Goal: Task Accomplishment & Management: Complete application form

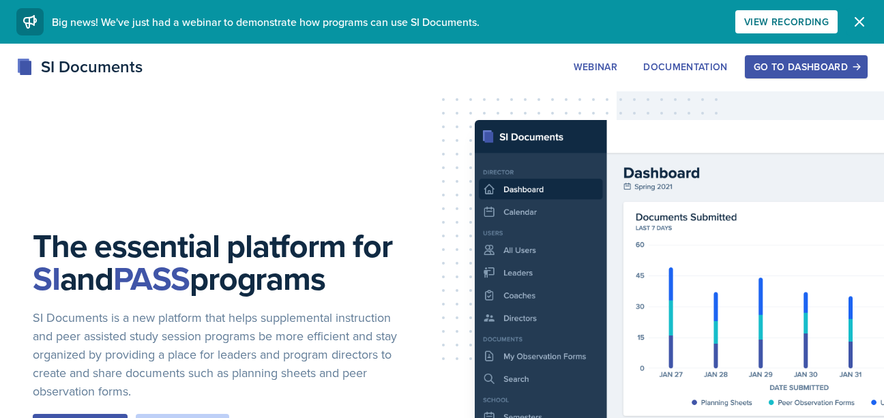
click at [862, 23] on icon "button" at bounding box center [859, 22] width 16 height 16
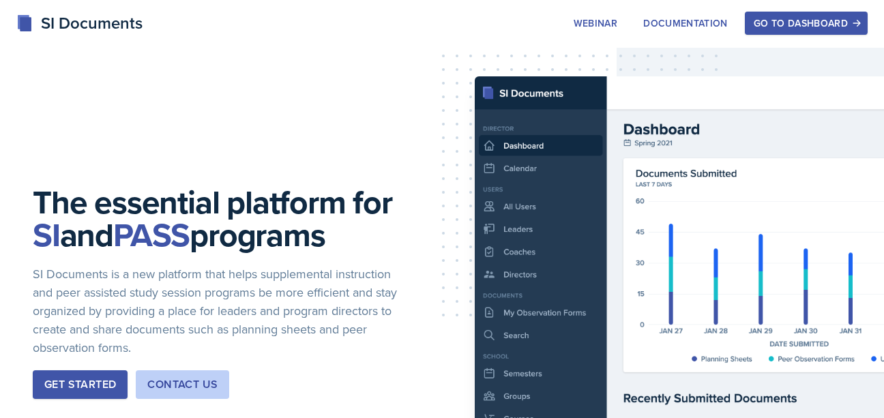
click at [805, 21] on div "Go to Dashboard" at bounding box center [806, 23] width 105 height 11
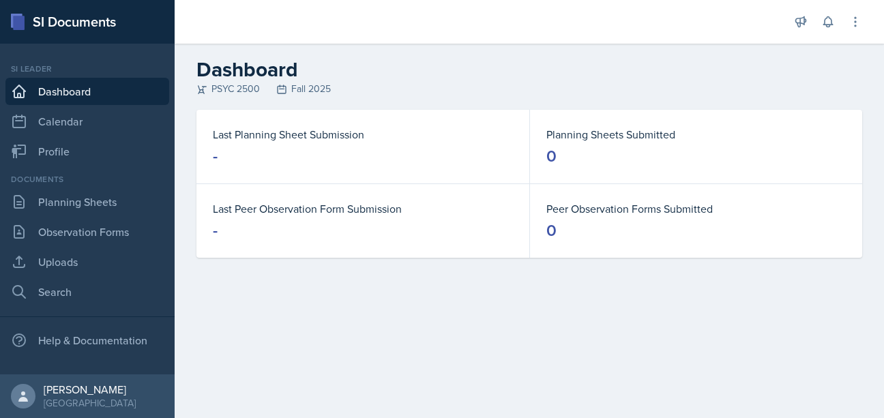
click at [267, 134] on dt "Last Planning Sheet Submission" at bounding box center [363, 134] width 300 height 16
click at [78, 206] on link "Planning Sheets" at bounding box center [87, 201] width 164 height 27
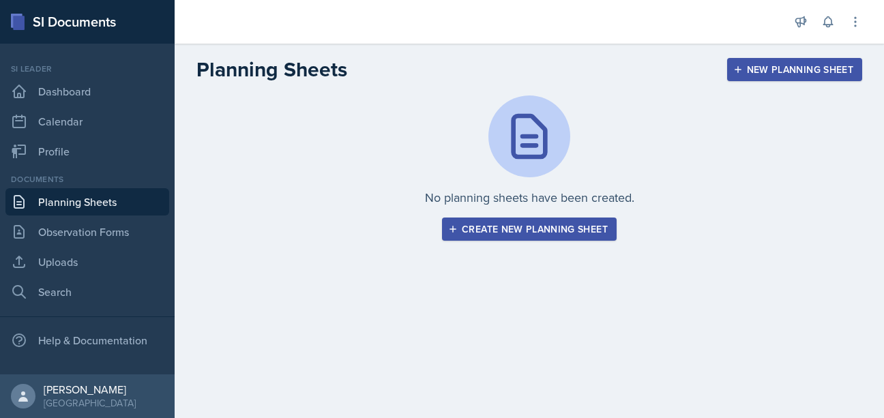
click at [495, 235] on div "Create new planning sheet" at bounding box center [529, 229] width 157 height 11
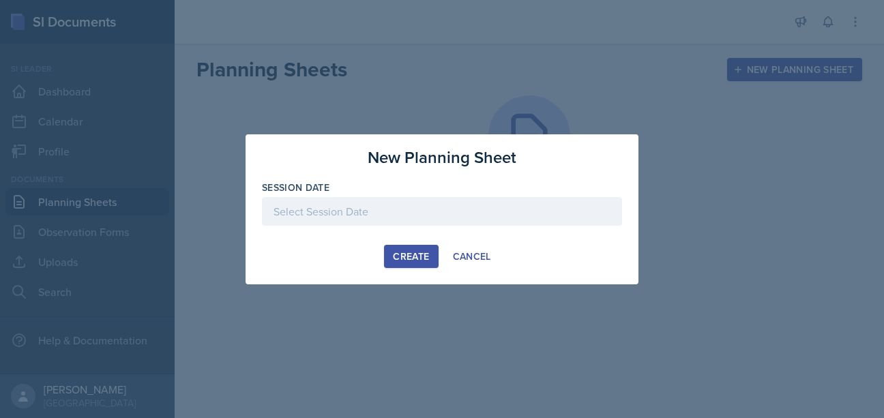
click at [472, 209] on div at bounding box center [442, 211] width 360 height 29
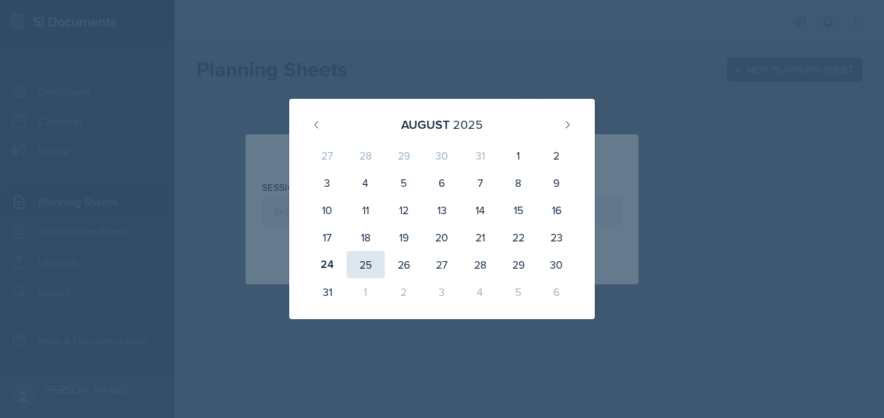
click at [363, 265] on div "25" at bounding box center [366, 264] width 38 height 27
type input "[DATE]"
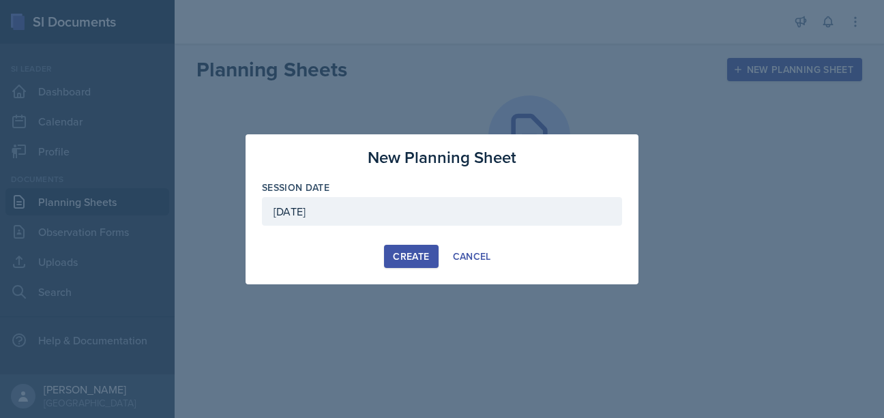
click at [413, 259] on div "Create" at bounding box center [411, 256] width 36 height 11
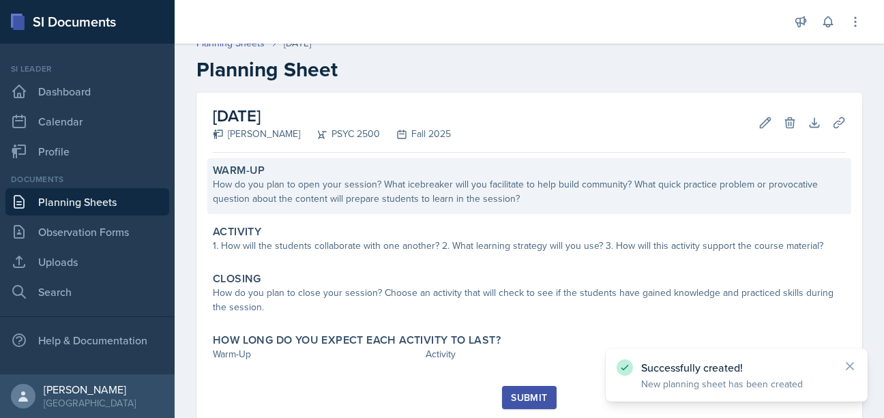
scroll to position [11, 0]
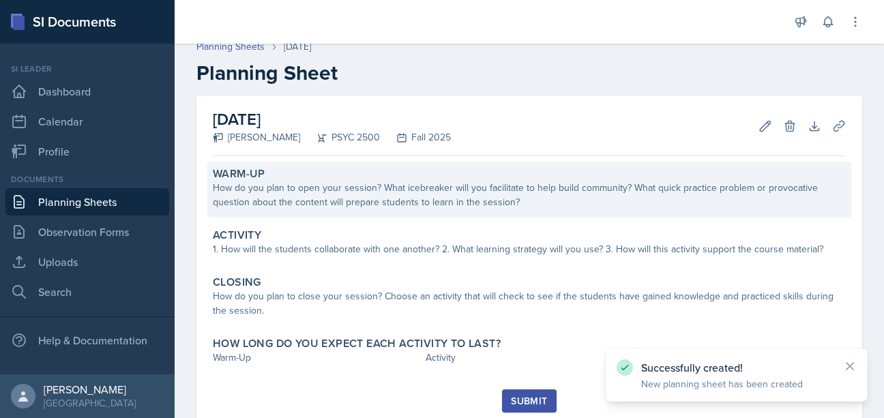
click at [426, 203] on div "How do you plan to open your session? What icebreaker will you facilitate to he…" at bounding box center [529, 195] width 633 height 29
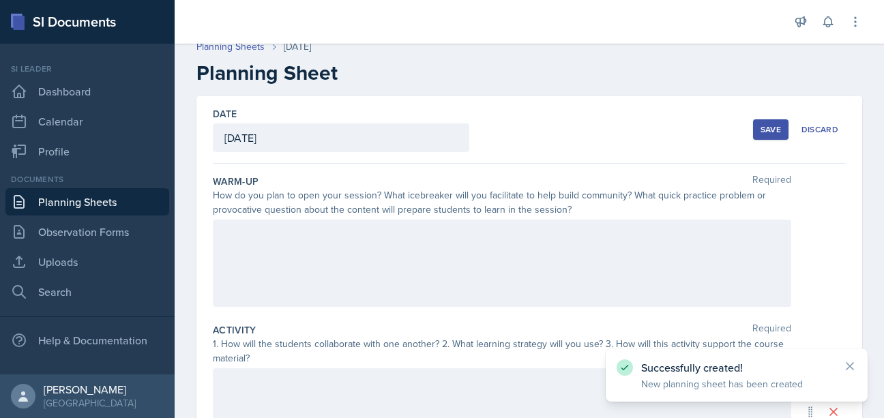
click at [445, 281] on div at bounding box center [502, 263] width 579 height 87
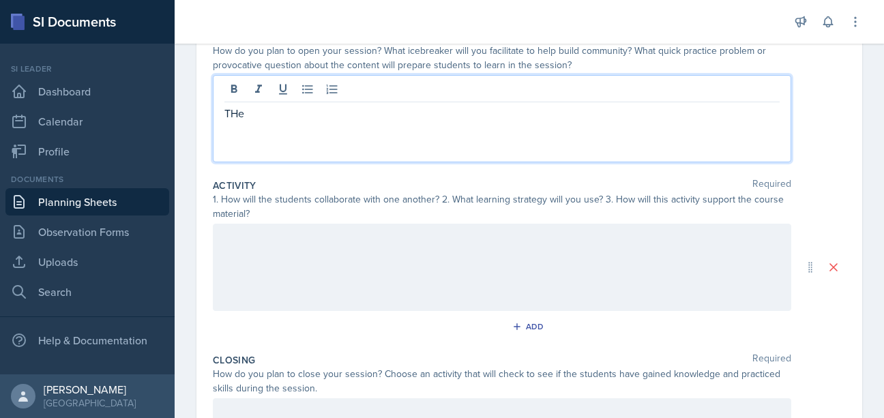
scroll to position [164, 0]
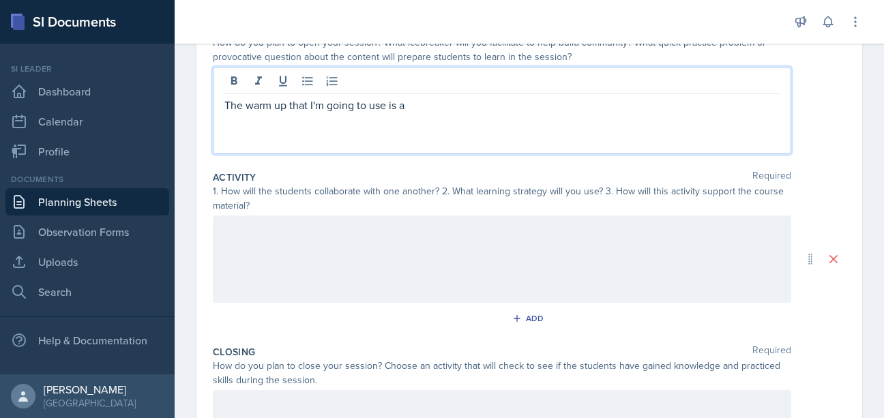
click at [474, 113] on p "The warm up that I'm going to use is a" at bounding box center [501, 105] width 555 height 16
click at [522, 111] on p "The warm up that I'm going to use is a" at bounding box center [501, 105] width 555 height 16
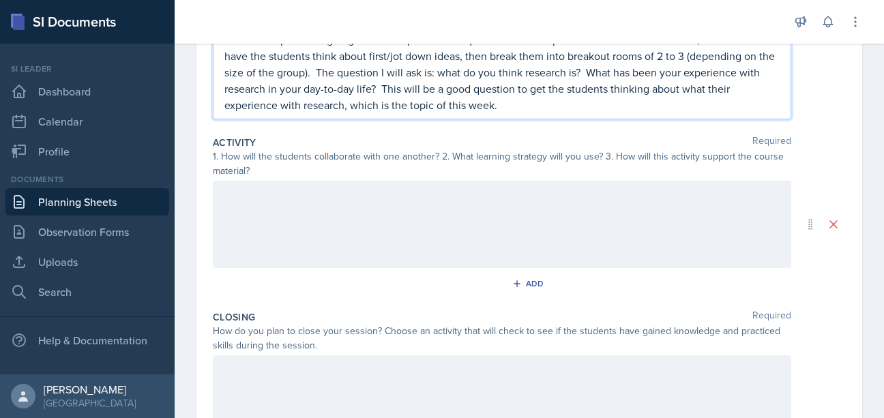
scroll to position [257, 0]
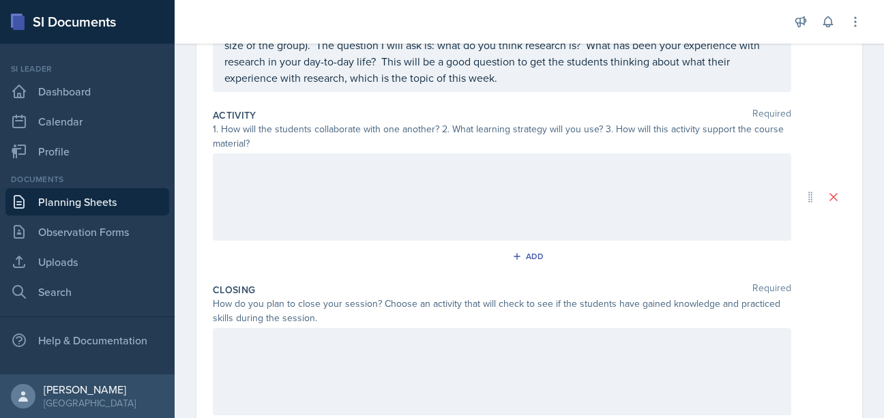
click at [506, 215] on div at bounding box center [502, 196] width 579 height 87
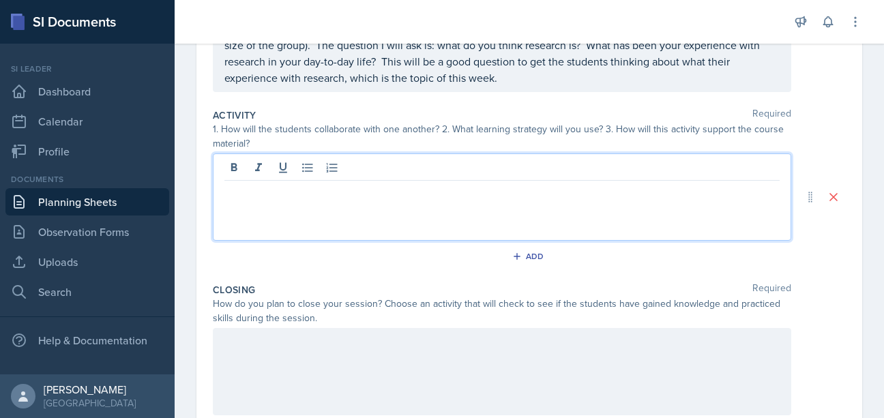
click at [420, 354] on div at bounding box center [502, 371] width 579 height 87
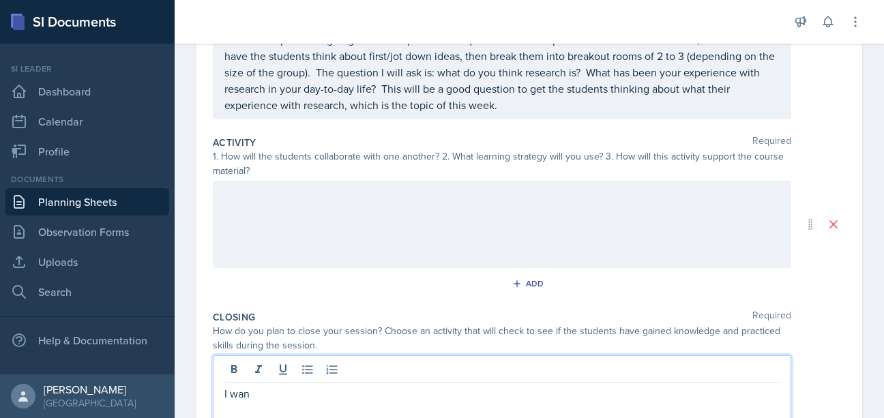
scroll to position [209, 0]
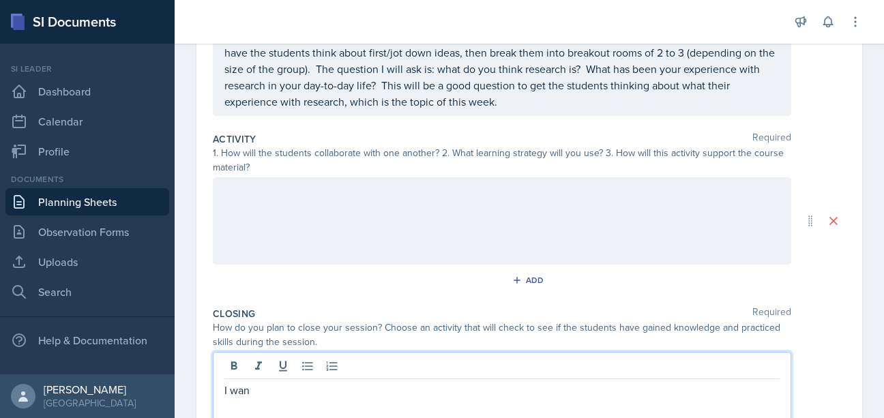
click at [319, 222] on div at bounding box center [502, 220] width 579 height 87
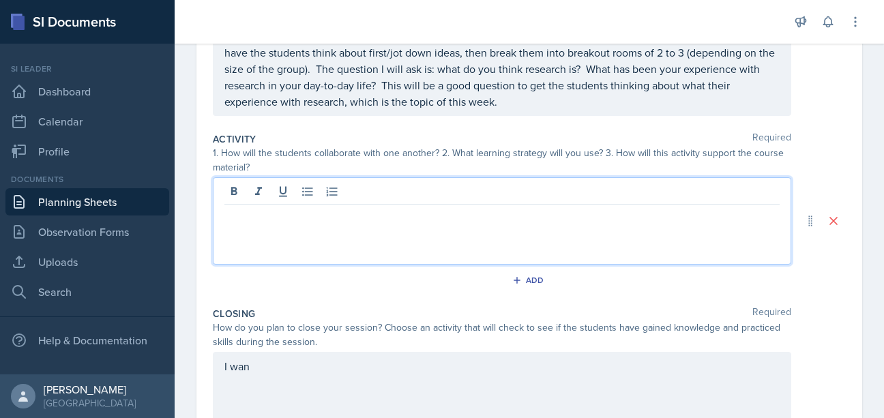
scroll to position [143, 0]
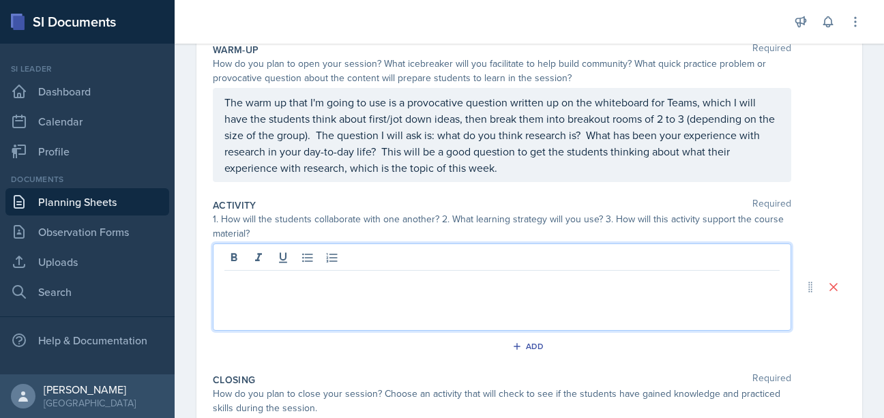
click at [386, 288] on p at bounding box center [501, 282] width 555 height 16
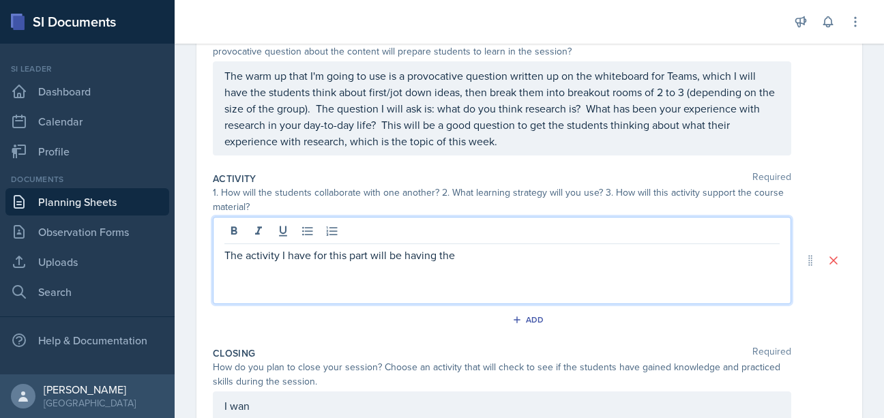
scroll to position [177, 0]
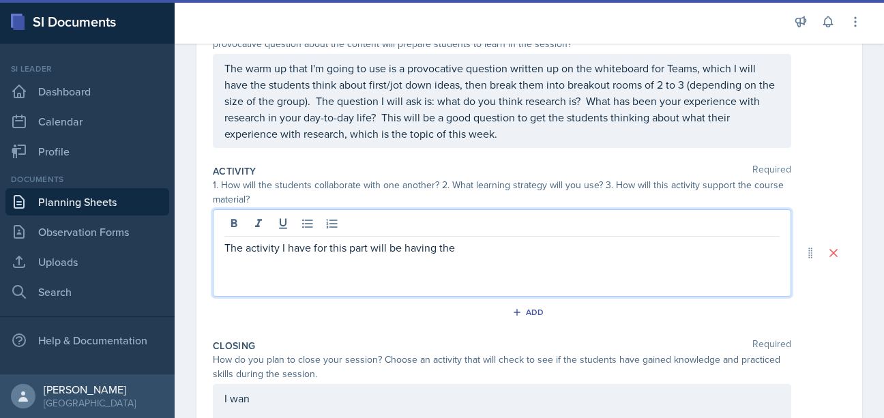
click at [502, 272] on div "The activity I have for this part will be having the" at bounding box center [502, 252] width 579 height 87
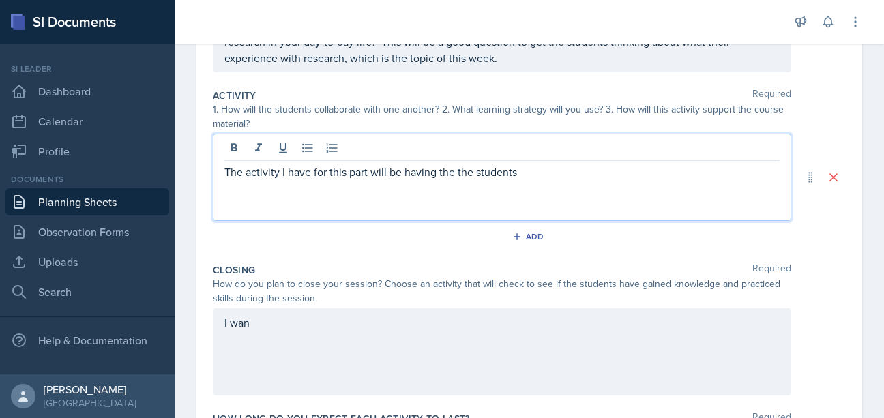
scroll to position [360, 0]
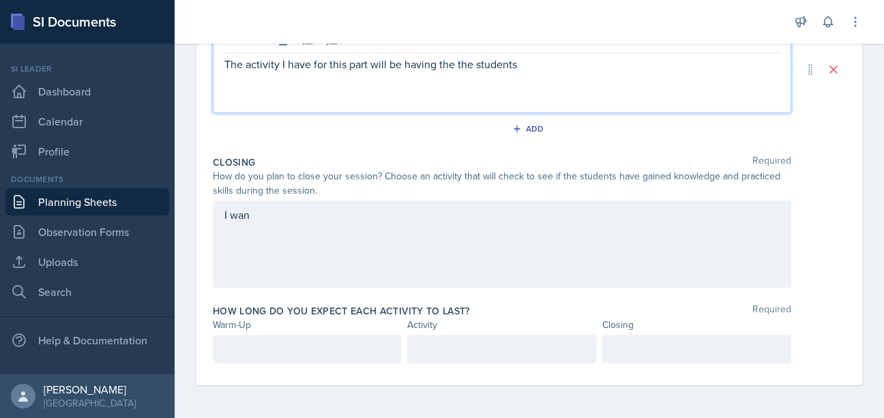
click at [242, 341] on div at bounding box center [307, 349] width 189 height 29
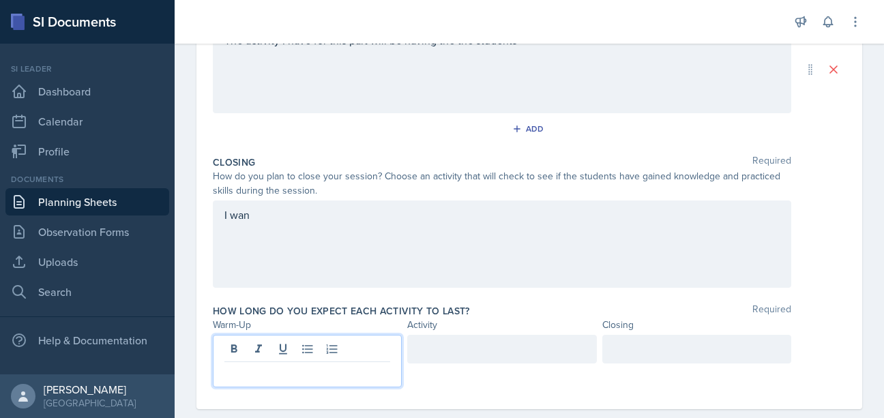
scroll to position [336, 0]
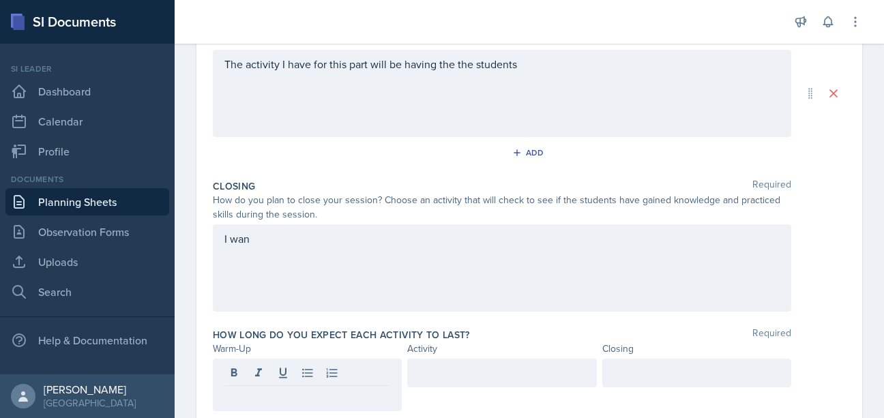
click at [397, 312] on div "Closing Required How do you plan to close your session? Choose an activity that…" at bounding box center [529, 248] width 633 height 149
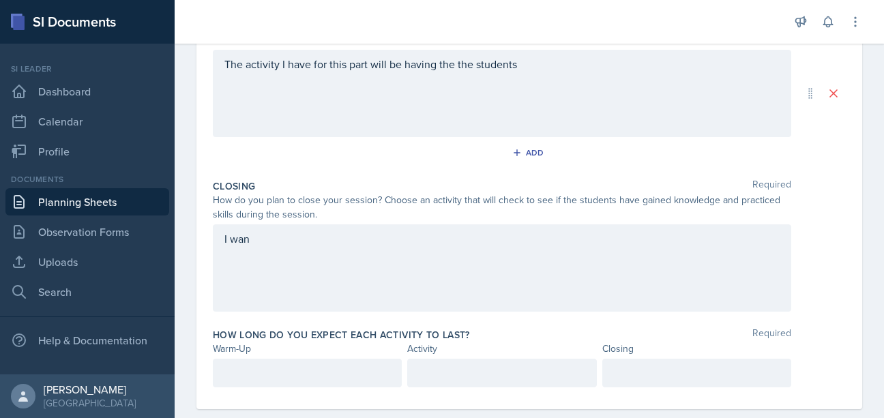
click at [306, 374] on div at bounding box center [307, 373] width 189 height 29
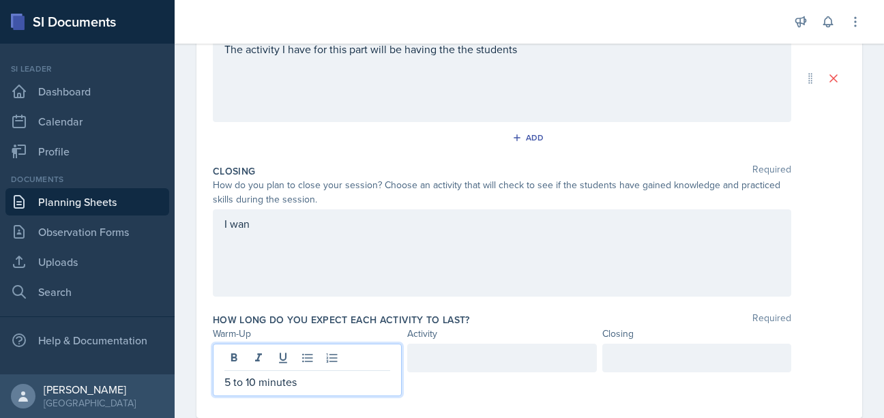
scroll to position [309, 0]
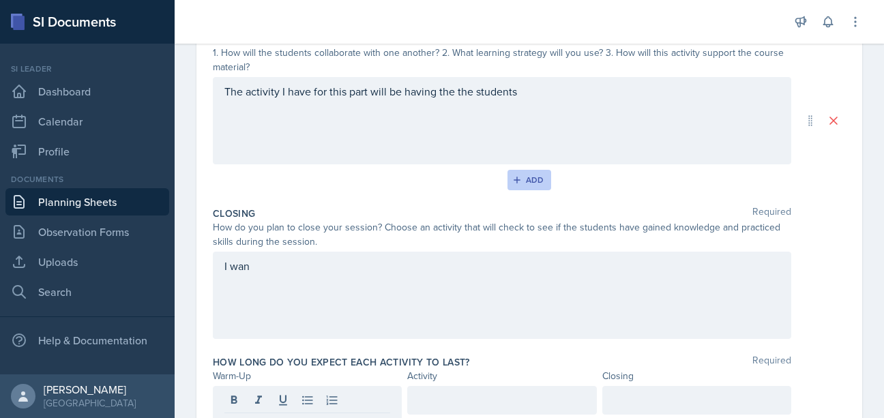
click at [539, 177] on div "Add" at bounding box center [529, 180] width 29 height 11
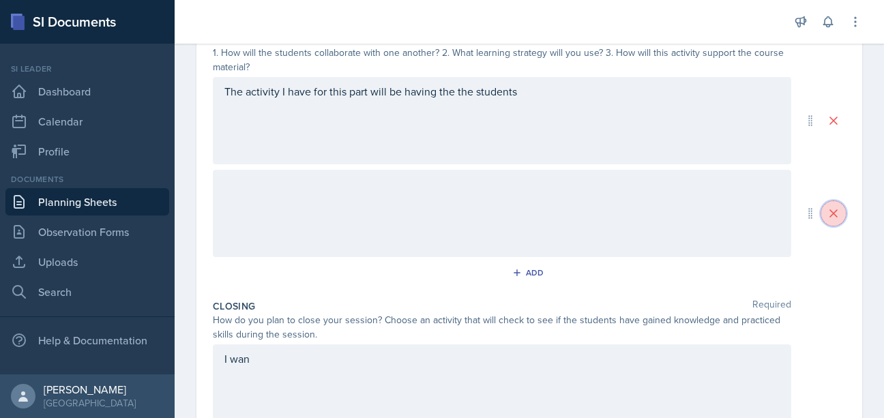
click at [834, 216] on icon at bounding box center [834, 214] width 14 height 14
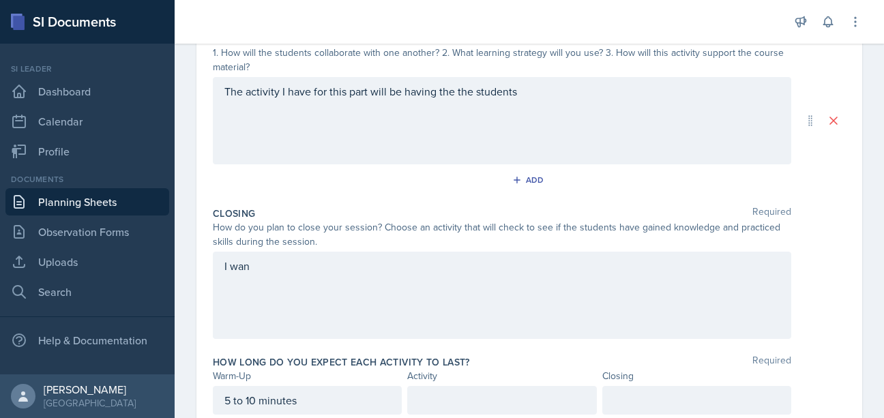
click at [558, 103] on div "The activity I have for this part will be having the the students" at bounding box center [502, 120] width 579 height 87
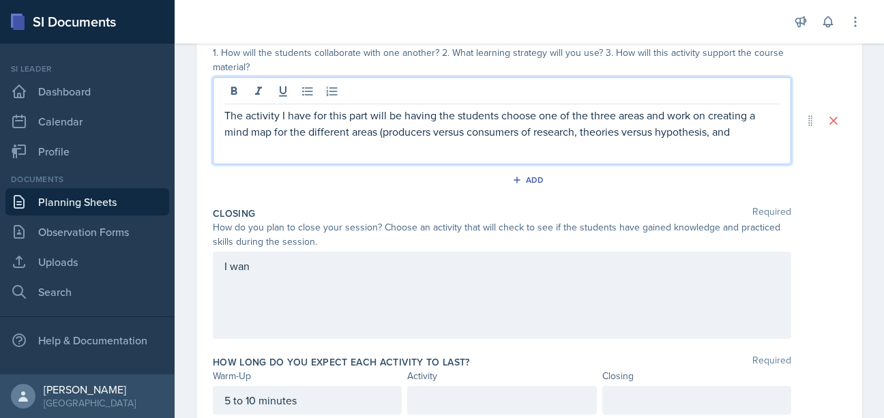
click at [748, 139] on p "The activity I have for this part will be having the students choose one of the…" at bounding box center [501, 123] width 555 height 33
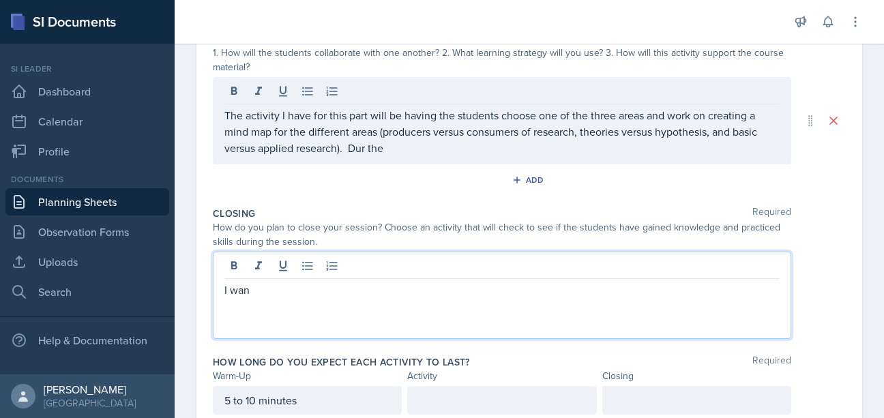
click at [480, 272] on div "I wan" at bounding box center [502, 295] width 579 height 87
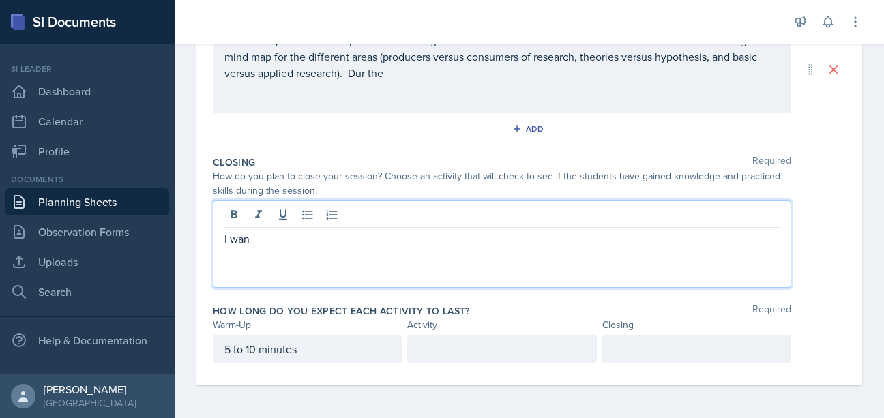
scroll to position [359, 0]
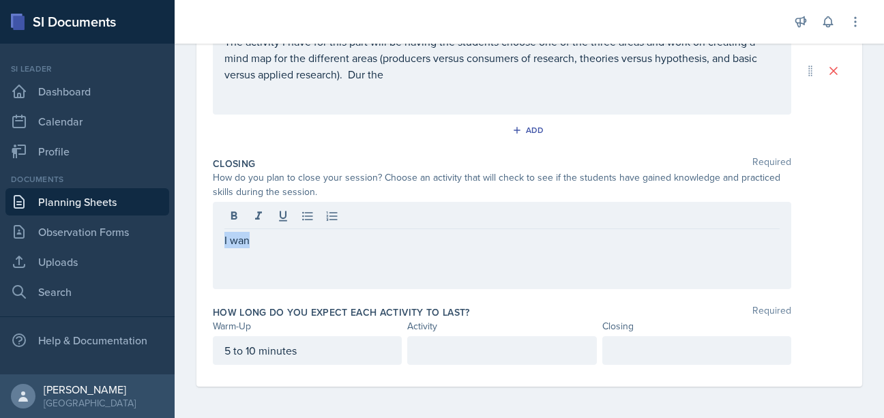
drag, startPoint x: 338, startPoint y: 257, endPoint x: 211, endPoint y: 234, distance: 128.2
click at [213, 234] on div "I wan" at bounding box center [502, 245] width 579 height 87
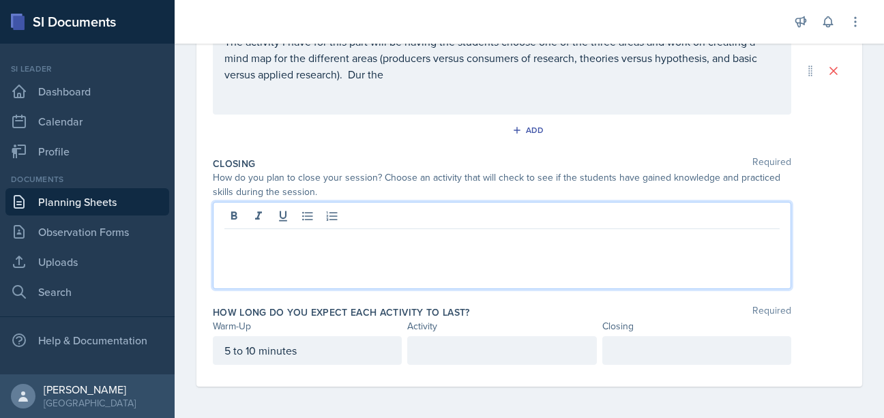
click at [471, 362] on div at bounding box center [501, 350] width 189 height 29
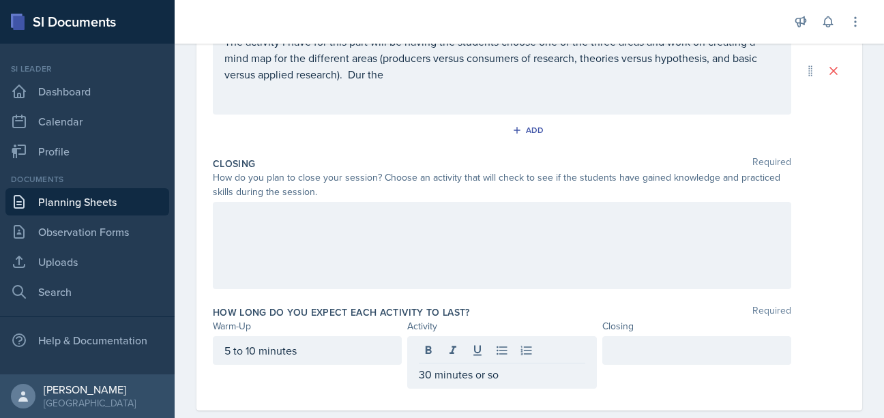
click at [559, 233] on div at bounding box center [502, 245] width 579 height 87
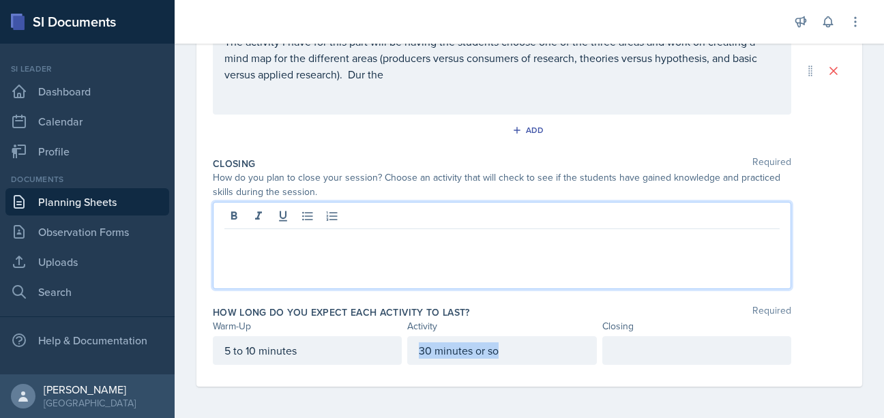
click at [566, 354] on div "30 minutes or so" at bounding box center [501, 350] width 189 height 29
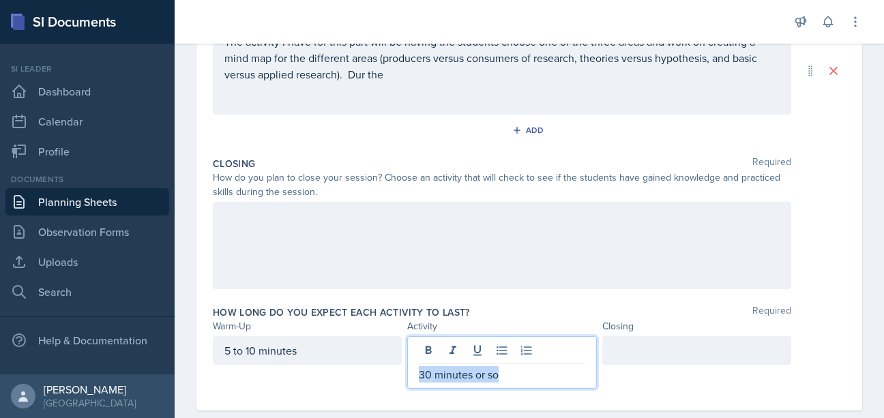
click at [430, 368] on p "30 minutes or so" at bounding box center [502, 374] width 166 height 16
click at [529, 377] on p "25-35 minutes or so" at bounding box center [502, 374] width 166 height 16
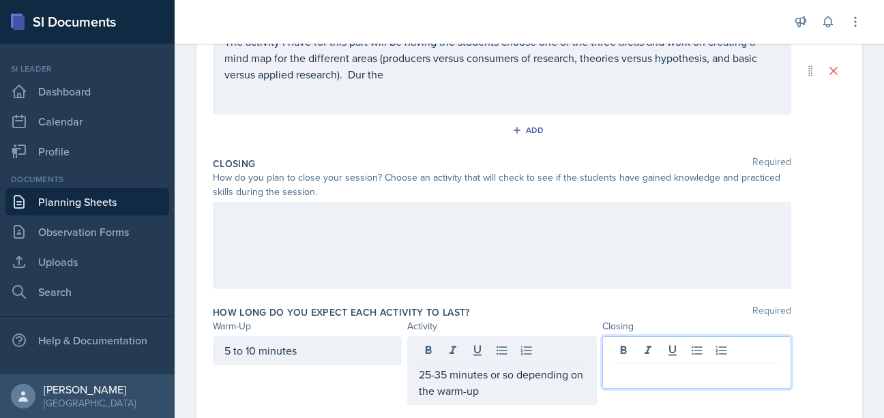
click at [635, 347] on div at bounding box center [696, 362] width 189 height 53
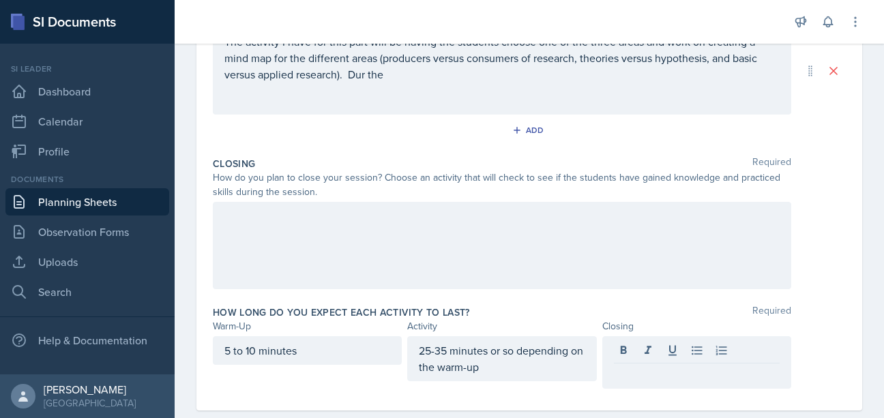
click at [507, 206] on div at bounding box center [502, 245] width 579 height 87
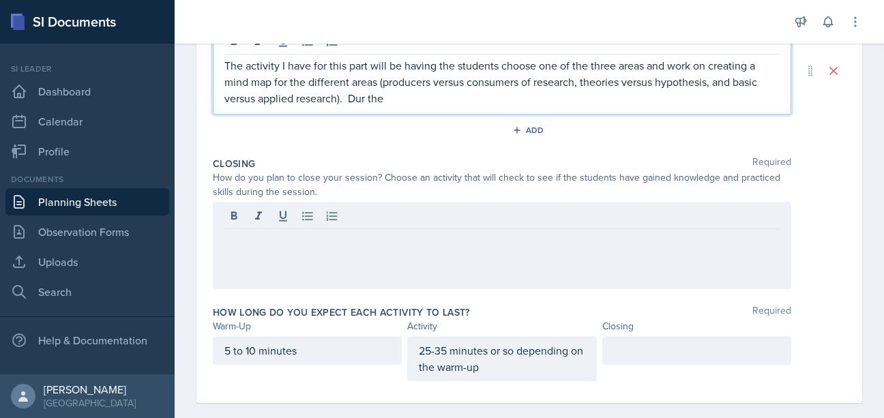
scroll to position [377, 0]
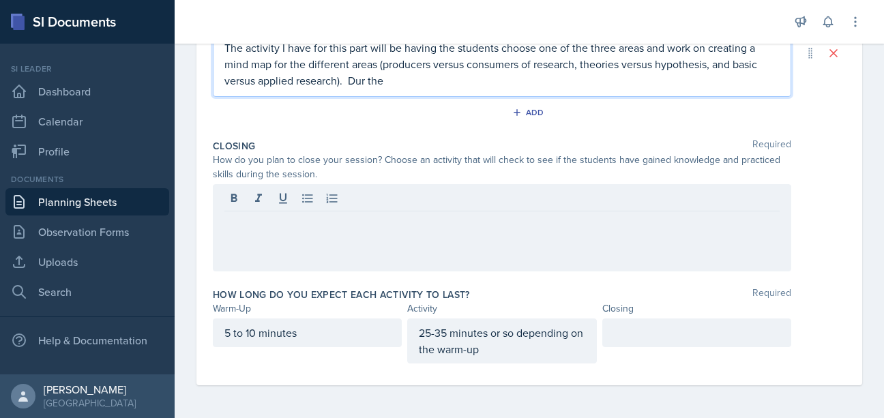
click at [441, 64] on p "The activity I have for this part will be having the students choose one of the…" at bounding box center [501, 64] width 555 height 49
click at [415, 73] on p "The activity I have for this part will be having the students choose one of the…" at bounding box center [501, 64] width 555 height 49
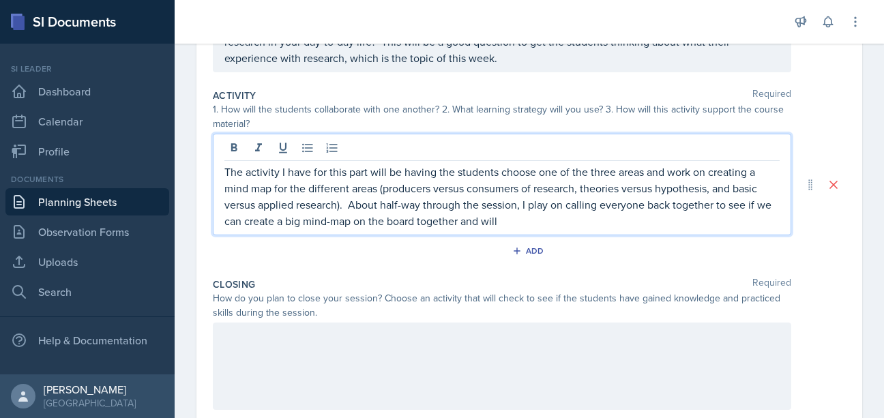
scroll to position [257, 0]
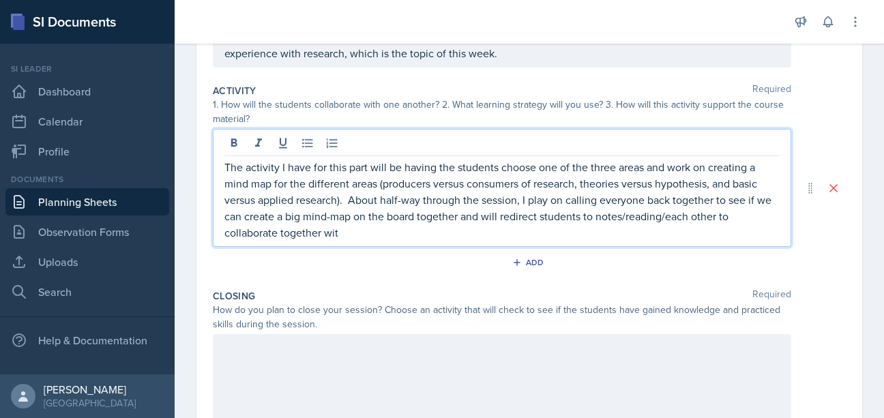
click at [394, 211] on p "The activity I have for this part will be having the students choose one of the…" at bounding box center [501, 200] width 555 height 82
drag, startPoint x: 390, startPoint y: 216, endPoint x: 390, endPoint y: 235, distance: 18.4
click at [390, 216] on p "The activity I have for this part will be having the students choose one of the…" at bounding box center [501, 200] width 555 height 82
click at [352, 224] on p "The activity I have for this part will be having the students choose one of the…" at bounding box center [501, 200] width 555 height 82
click at [351, 239] on p "The activity I have for this part will be having the students choose one of the…" at bounding box center [501, 200] width 555 height 82
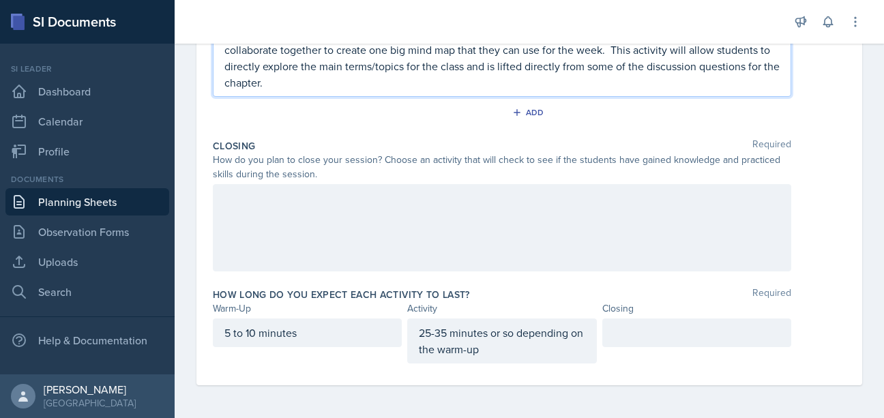
click at [276, 148] on div "Closing Required" at bounding box center [529, 146] width 633 height 14
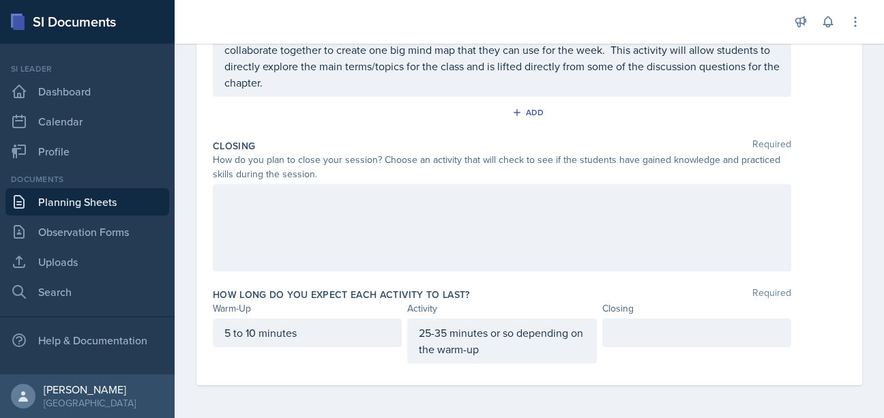
scroll to position [416, 0]
click at [272, 248] on div at bounding box center [502, 227] width 579 height 87
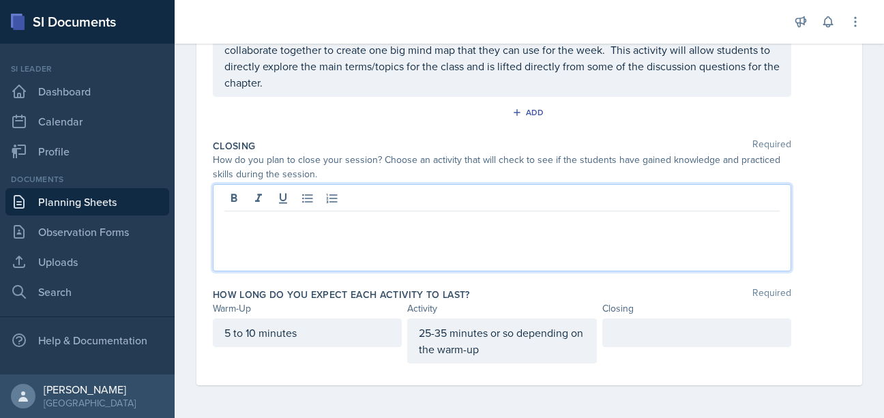
click at [653, 339] on div at bounding box center [696, 333] width 189 height 29
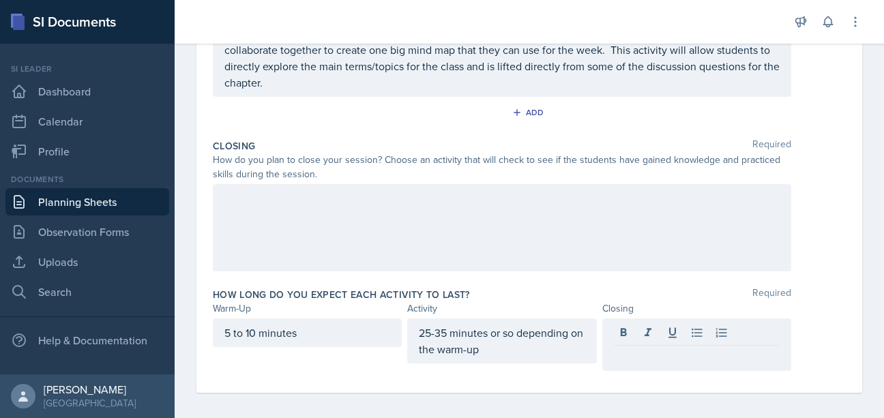
click at [652, 366] on div at bounding box center [696, 345] width 189 height 53
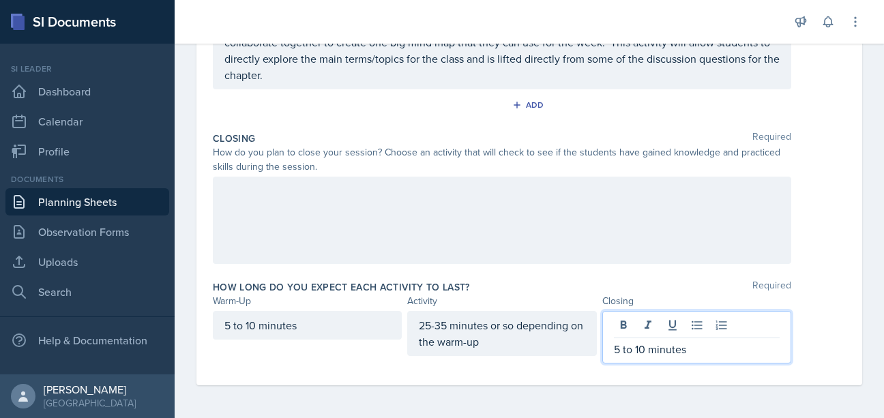
click at [440, 256] on div at bounding box center [502, 220] width 579 height 87
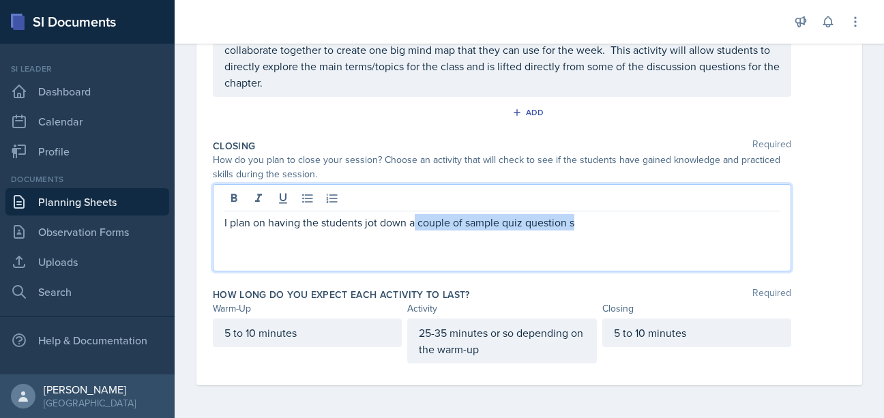
drag, startPoint x: 598, startPoint y: 224, endPoint x: 413, endPoint y: 224, distance: 184.2
click at [414, 224] on p "I plan on having the students jot down a couple of sample quiz question s" at bounding box center [501, 222] width 555 height 16
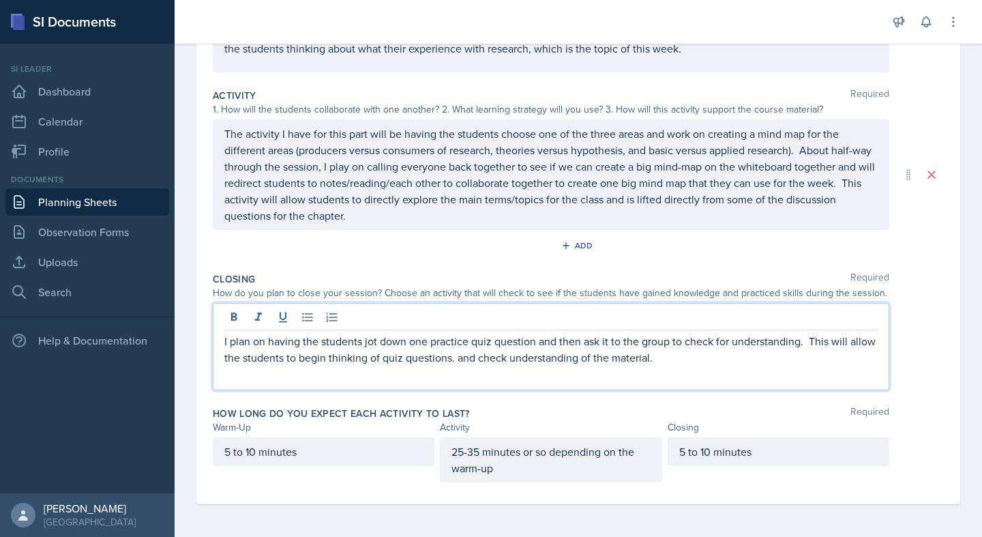
scroll to position [0, 0]
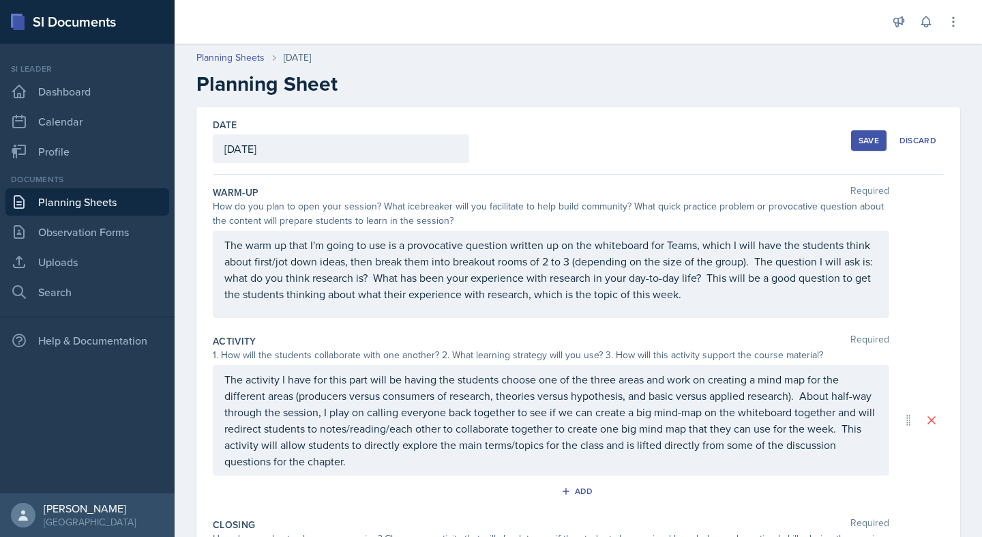
click at [861, 140] on div "Save" at bounding box center [869, 140] width 20 height 11
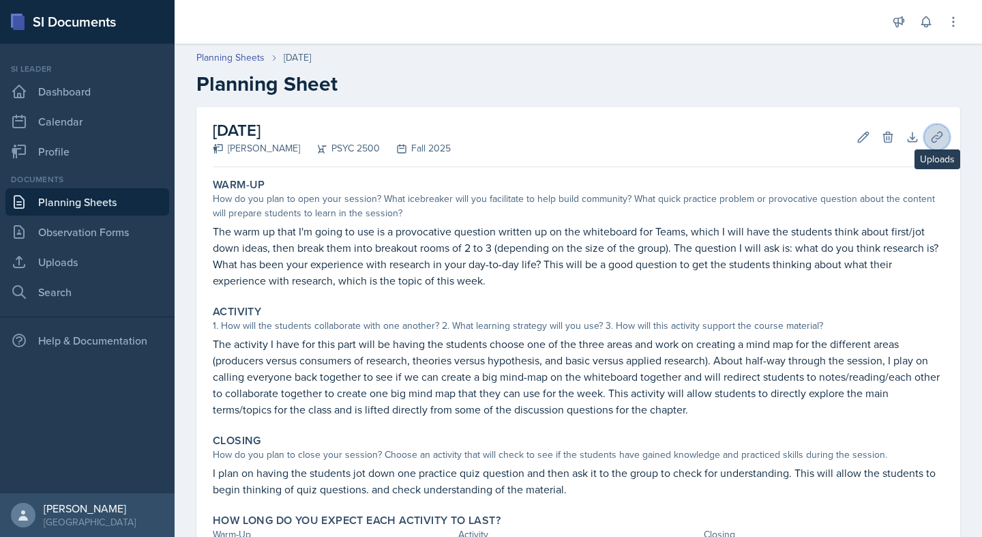
click at [883, 141] on icon at bounding box center [938, 137] width 14 height 14
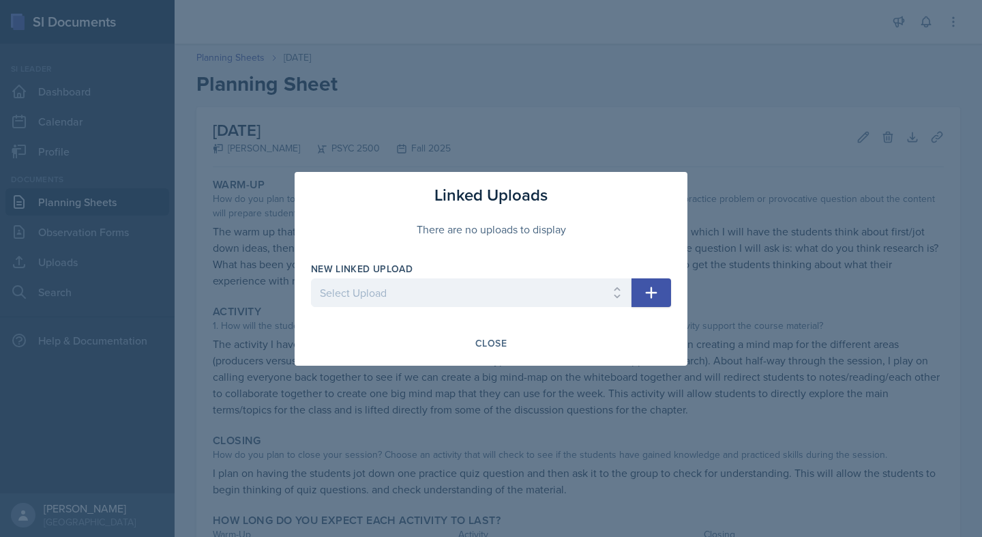
click at [659, 295] on icon "button" at bounding box center [651, 292] width 16 height 16
click at [369, 266] on label "New Linked Upload" at bounding box center [362, 269] width 102 height 14
click at [489, 344] on div "Close" at bounding box center [490, 343] width 31 height 11
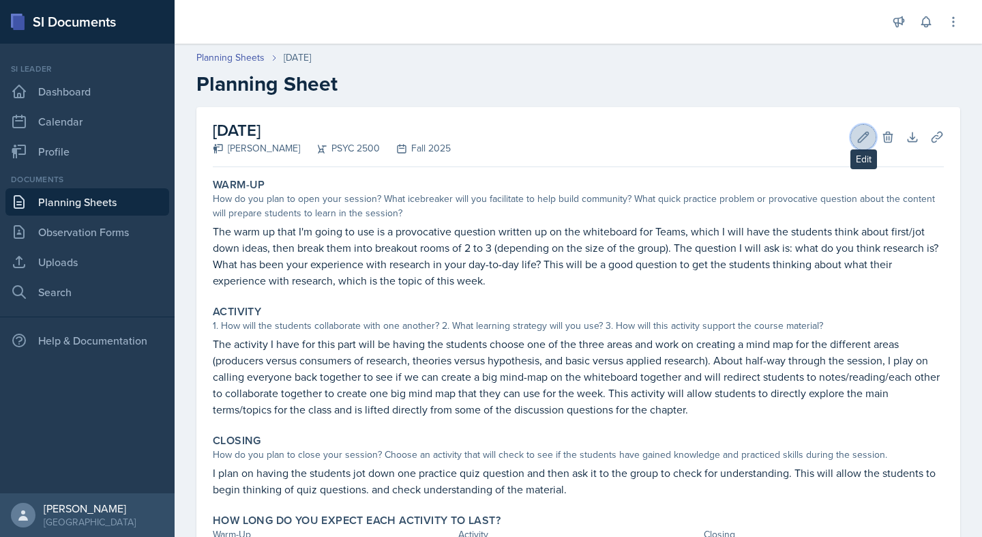
click at [870, 138] on icon at bounding box center [864, 137] width 14 height 14
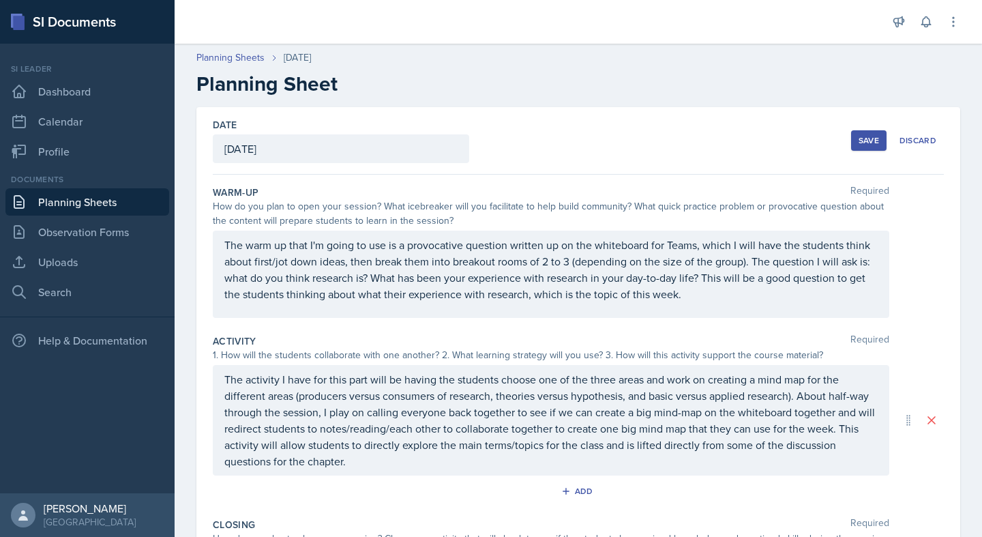
click at [871, 135] on div "Save" at bounding box center [869, 140] width 20 height 11
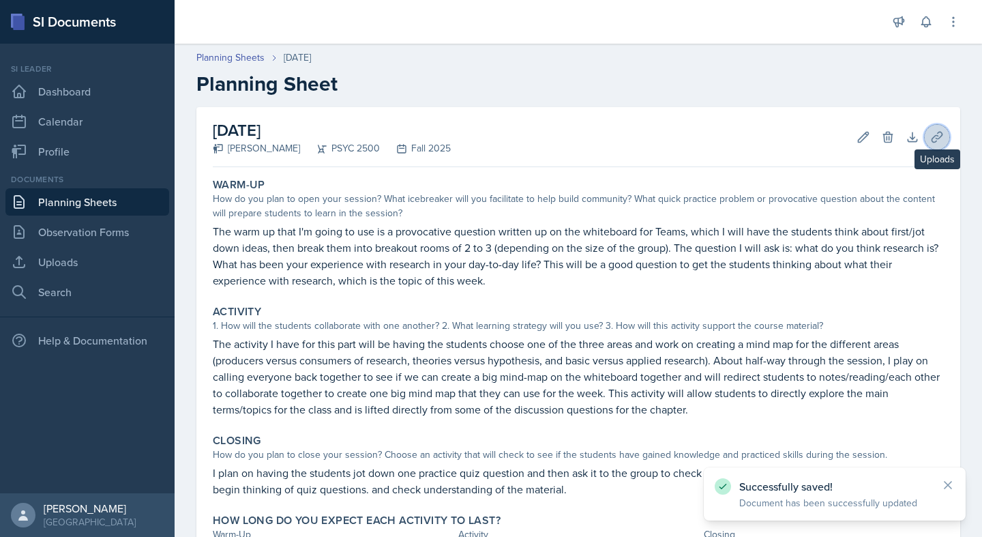
click at [883, 135] on icon at bounding box center [938, 137] width 14 height 14
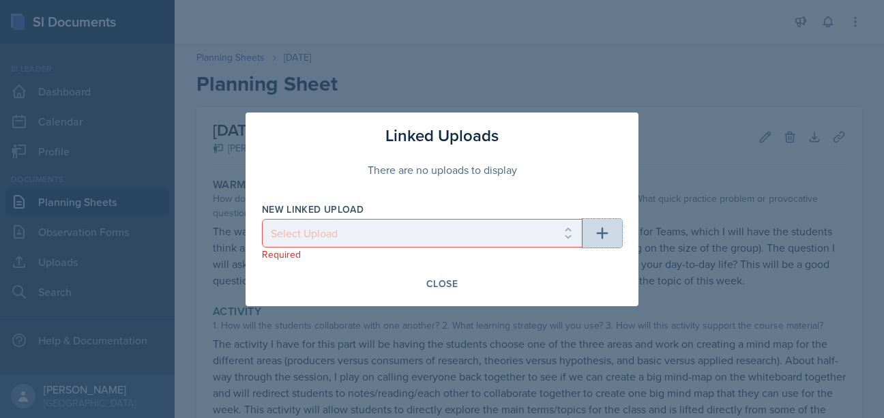
click at [609, 238] on icon "button" at bounding box center [602, 233] width 16 height 16
click at [601, 231] on icon "button" at bounding box center [602, 233] width 16 height 16
click at [606, 224] on button "button" at bounding box center [603, 233] width 40 height 29
click at [432, 216] on div "New Linked Upload Select Upload Required" at bounding box center [422, 232] width 321 height 59
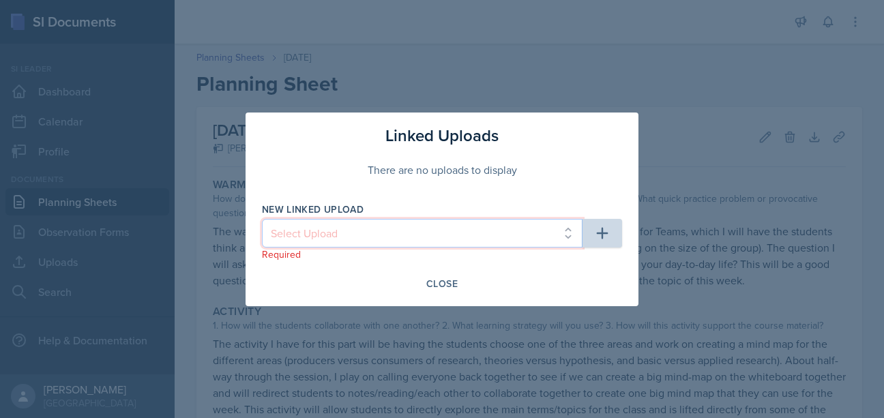
click at [262, 219] on select "Select Upload" at bounding box center [422, 233] width 321 height 29
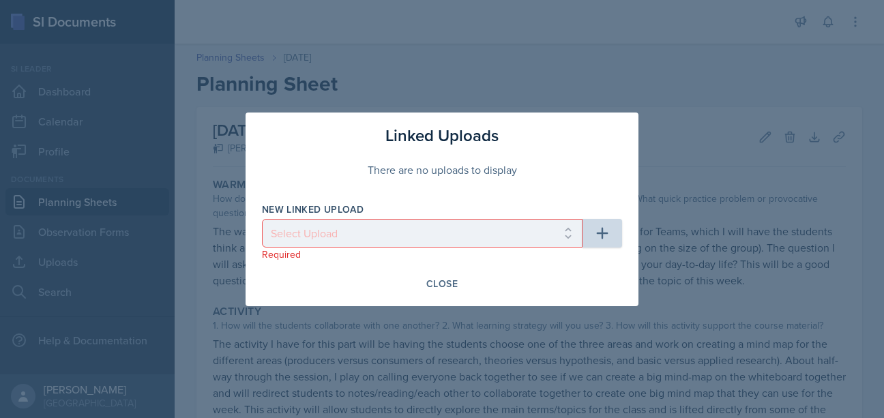
drag, startPoint x: 438, startPoint y: 289, endPoint x: 613, endPoint y: 204, distance: 194.4
click at [609, 216] on div "Linked Uploads There are no uploads to display New Linked Upload Select Upload …" at bounding box center [442, 210] width 393 height 194
click at [605, 235] on icon "button" at bounding box center [602, 233] width 16 height 16
click at [509, 132] on div "Linked Uploads" at bounding box center [442, 135] width 360 height 25
click at [449, 286] on div "Close" at bounding box center [441, 283] width 31 height 11
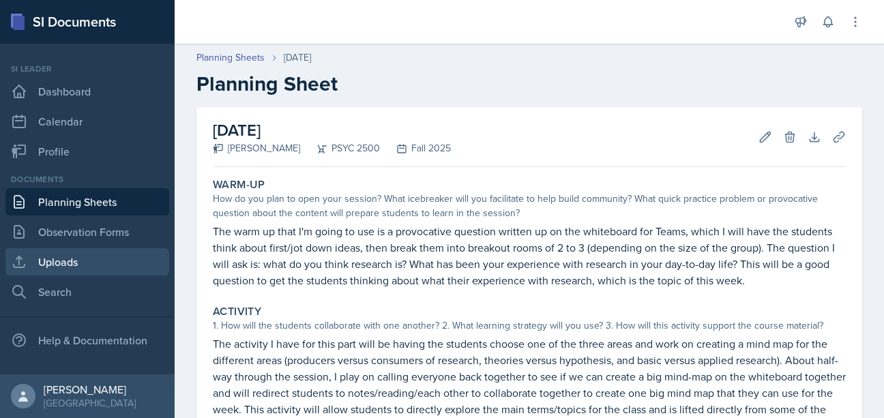
click at [42, 261] on link "Uploads" at bounding box center [87, 261] width 164 height 27
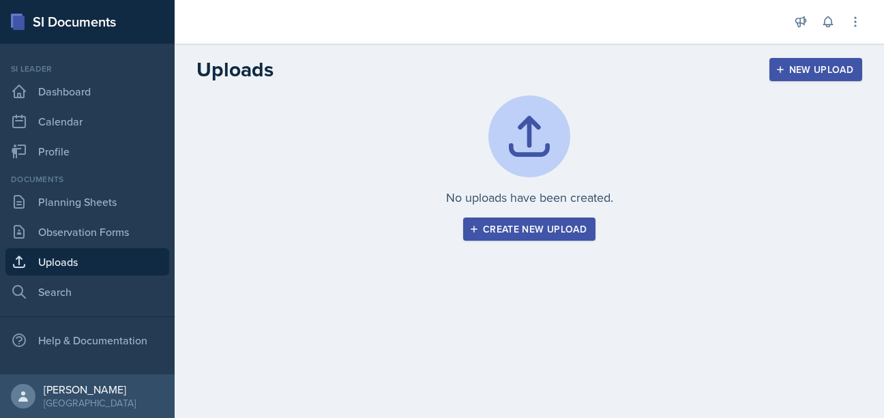
click at [525, 224] on div "Create new upload" at bounding box center [529, 229] width 115 height 11
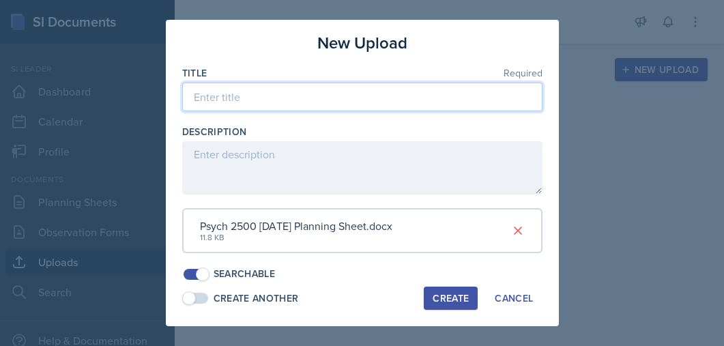
click at [299, 107] on input at bounding box center [362, 97] width 360 height 29
type input "P"
type input "Mind-Map Areas"
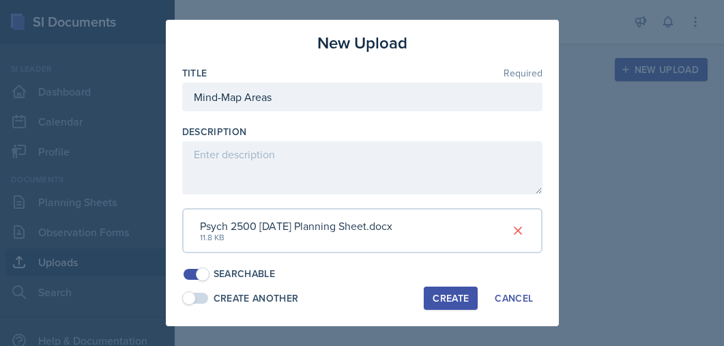
click at [259, 197] on div "Title Required Mind-Map Areas Description Psych 2500 [DATE] Planning Sheet.docx…" at bounding box center [362, 173] width 360 height 215
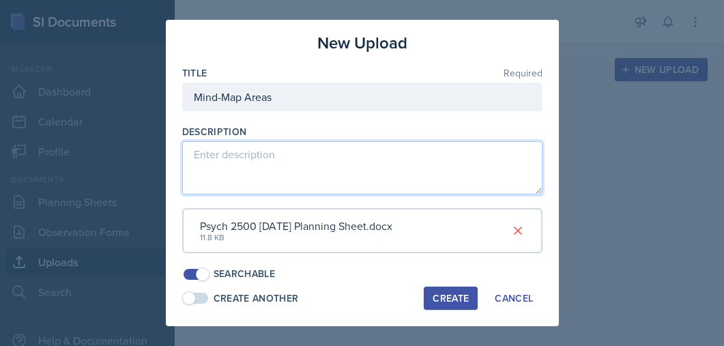
click at [258, 186] on textarea at bounding box center [362, 167] width 360 height 53
type textarea "This is the areas of the mind-map for students to explore"
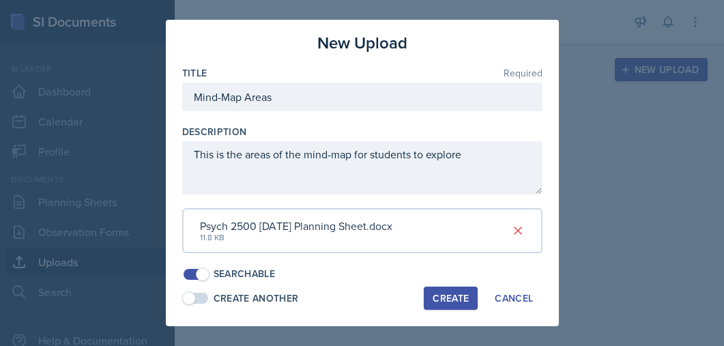
click at [465, 296] on div "Create" at bounding box center [451, 298] width 36 height 11
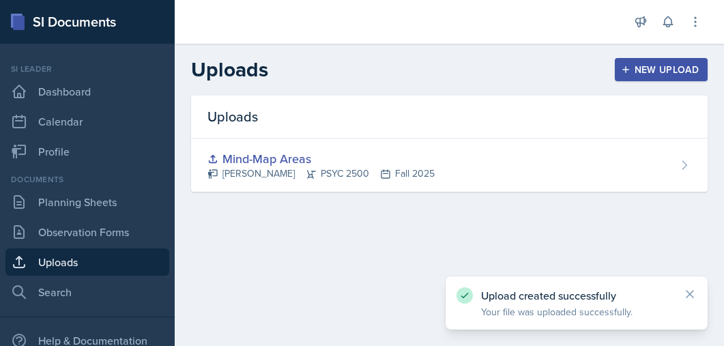
drag, startPoint x: 423, startPoint y: 21, endPoint x: 577, endPoint y: 18, distance: 154.2
click at [577, 18] on div at bounding box center [402, 22] width 432 height 44
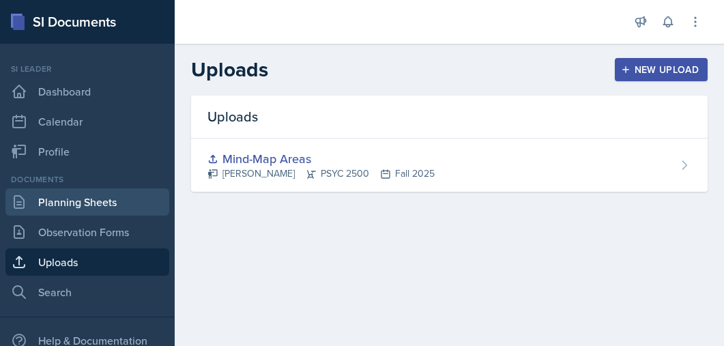
click at [72, 195] on link "Planning Sheets" at bounding box center [87, 201] width 164 height 27
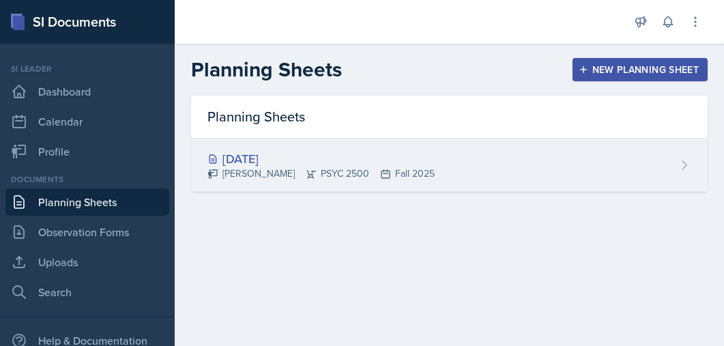
click at [307, 171] on icon at bounding box center [311, 174] width 9 height 8
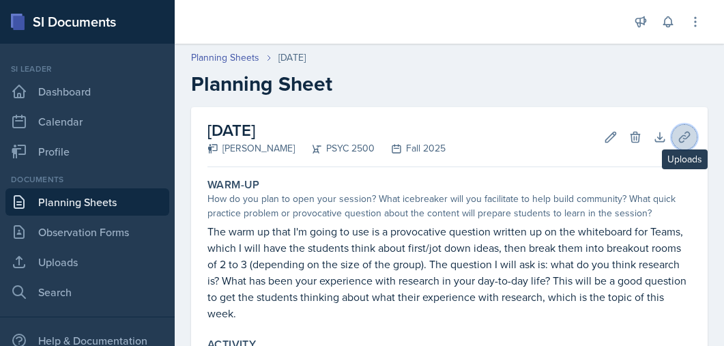
click at [683, 141] on icon at bounding box center [684, 137] width 10 height 10
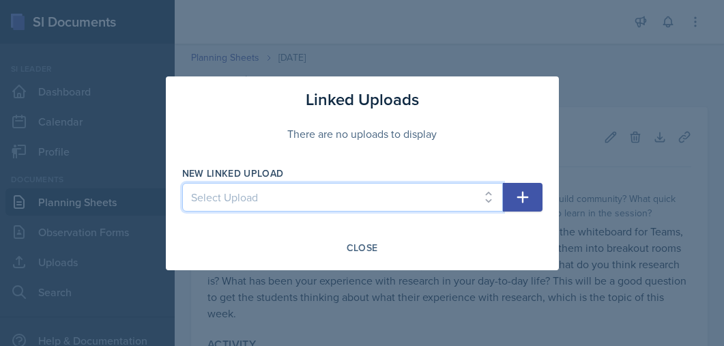
select select "e7cc77cc-c781-42ee-b09c-27956eb4128a"
click option "Mind-Map Areas" at bounding box center [0, 0] width 0 height 0
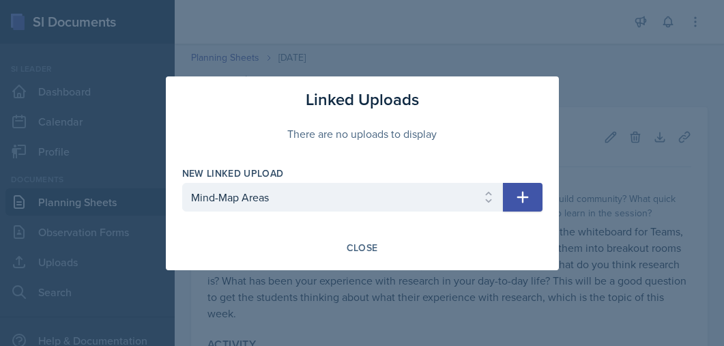
click at [525, 198] on icon "button" at bounding box center [522, 197] width 12 height 12
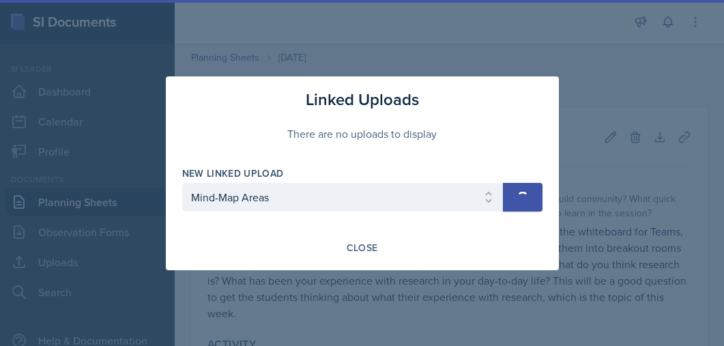
select select
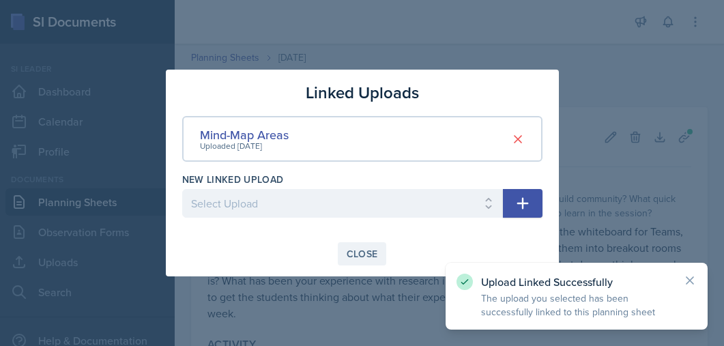
click at [355, 254] on div "Close" at bounding box center [362, 253] width 31 height 11
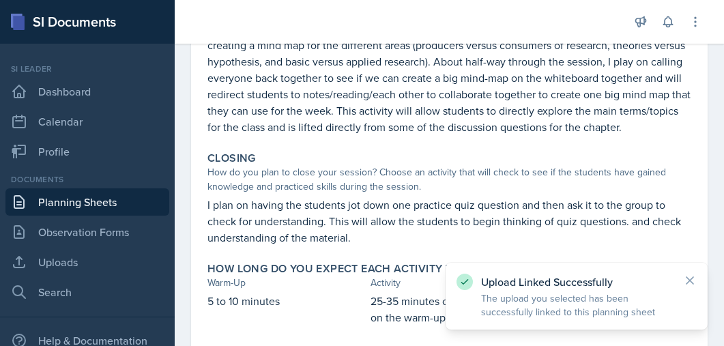
scroll to position [436, 0]
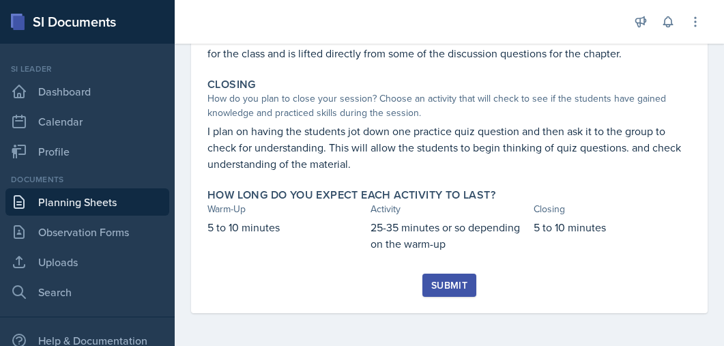
click at [450, 280] on div "Submit" at bounding box center [449, 285] width 36 height 11
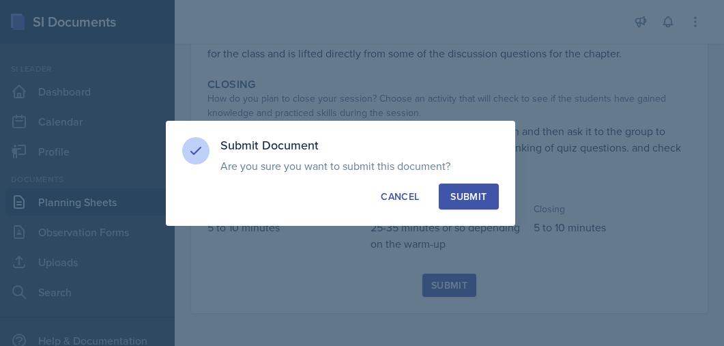
click at [471, 203] on button "Submit" at bounding box center [468, 197] width 59 height 26
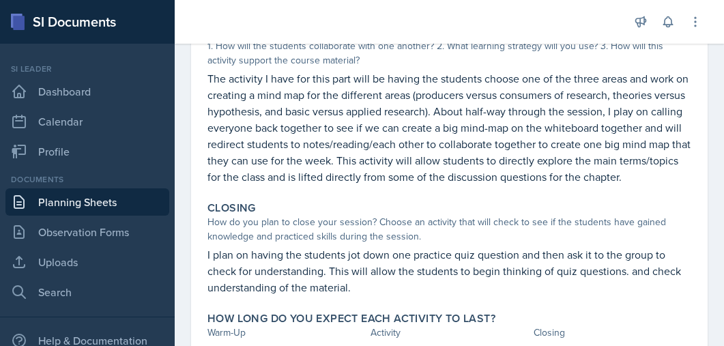
scroll to position [306, 0]
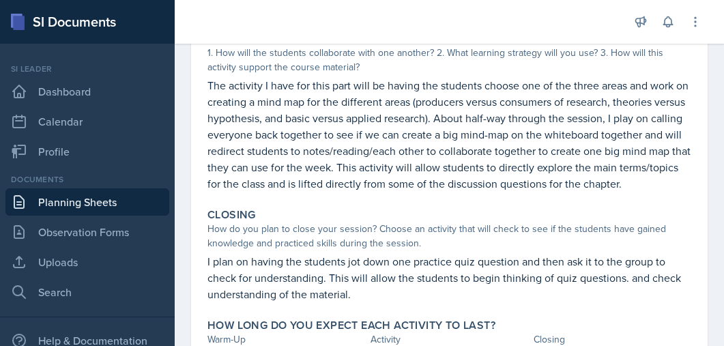
click at [480, 176] on p "The activity I have for this part will be having the students choose one of the…" at bounding box center [449, 134] width 484 height 115
click at [160, 200] on link "Planning Sheets" at bounding box center [87, 201] width 164 height 27
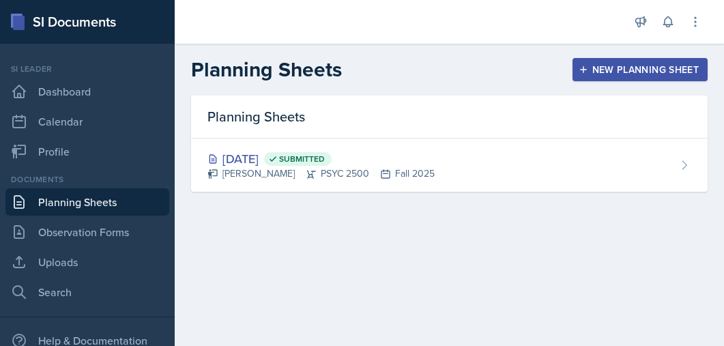
click at [635, 61] on button "New Planning Sheet" at bounding box center [639, 69] width 135 height 23
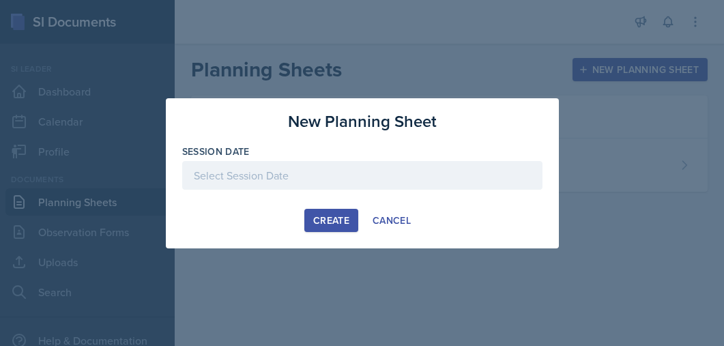
click at [386, 154] on div "Session Date" at bounding box center [362, 152] width 360 height 14
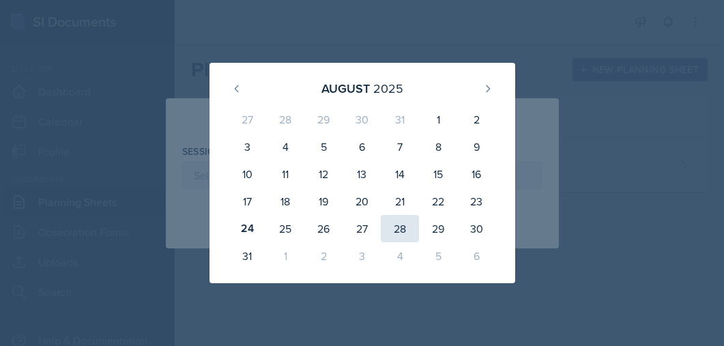
click at [400, 226] on div "28" at bounding box center [400, 228] width 38 height 27
type input "[DATE]"
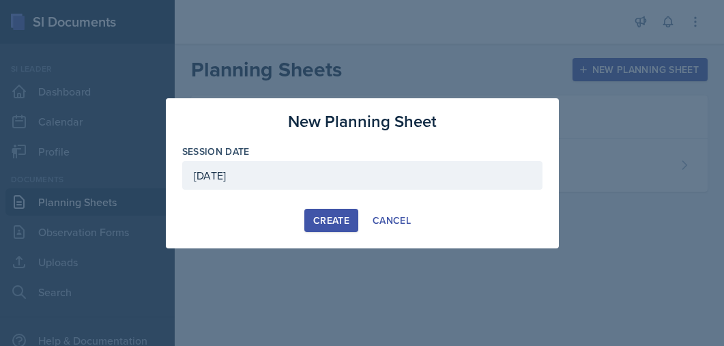
click at [325, 218] on div "Create" at bounding box center [331, 220] width 36 height 11
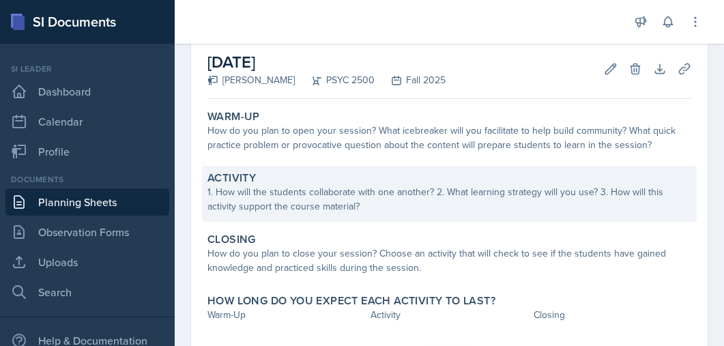
click at [306, 194] on div "1. How will the students collaborate with one another? 2. What learning strateg…" at bounding box center [449, 199] width 484 height 29
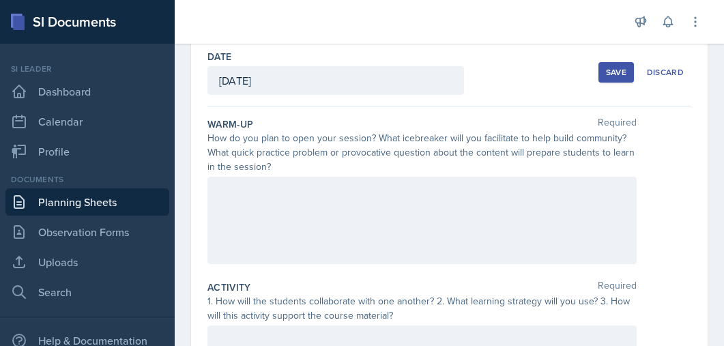
scroll to position [63, 0]
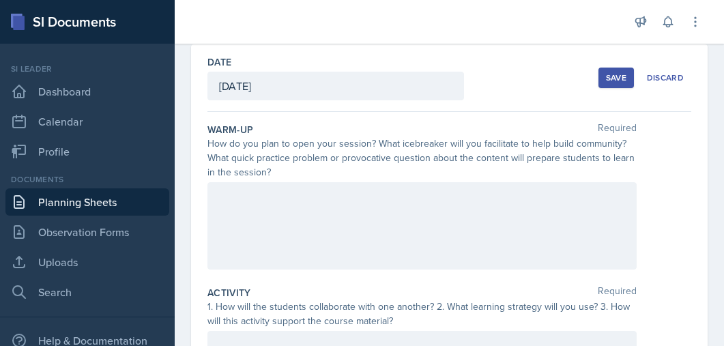
click at [287, 209] on div at bounding box center [421, 225] width 429 height 87
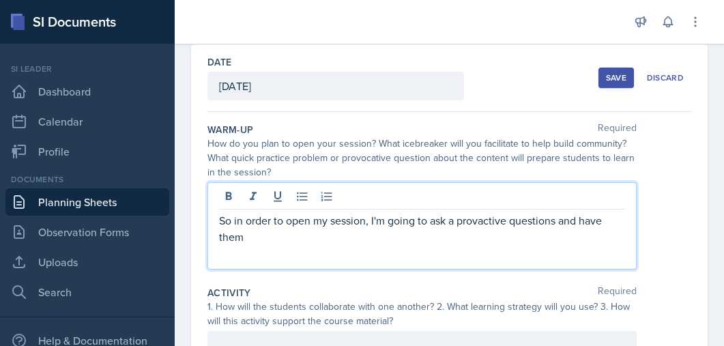
click at [484, 218] on p "So in order to open my session, I'm going to ask a provactive questions and hav…" at bounding box center [422, 228] width 406 height 33
click at [484, 222] on p "So in order to open my session, I'm going to ask a prov active questions and ha…" at bounding box center [422, 228] width 406 height 33
click at [346, 254] on div "So in order to open my session, I'm going to ask a provctive questions and have…" at bounding box center [421, 225] width 429 height 87
click at [484, 219] on p "So in order to open my session, I'm going to ask a provctive questions and have…" at bounding box center [422, 220] width 406 height 16
click at [480, 221] on p "So in order to open my session, I'm going to ask a provctive questions and have…" at bounding box center [422, 220] width 406 height 16
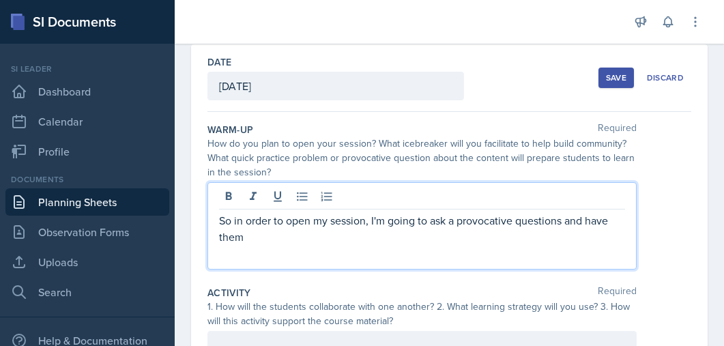
click at [540, 235] on p "So in order to open my session, I'm going to ask a provocative questions and ha…" at bounding box center [422, 228] width 406 height 33
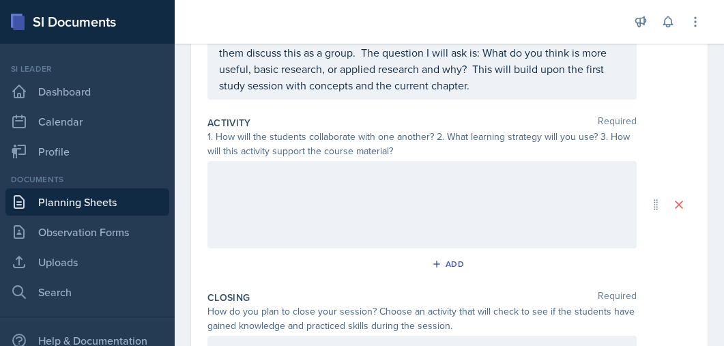
click at [326, 216] on div at bounding box center [421, 204] width 429 height 87
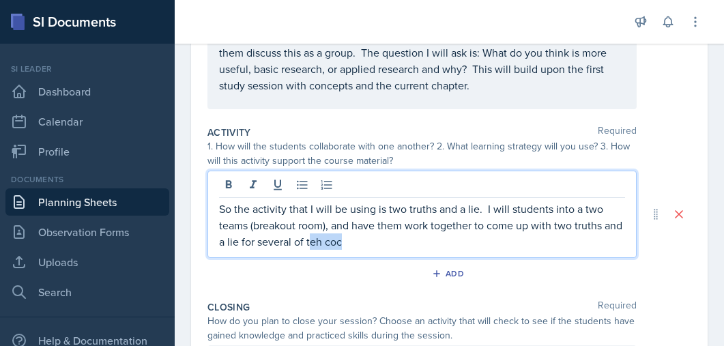
drag, startPoint x: 356, startPoint y: 241, endPoint x: 312, endPoint y: 237, distance: 43.8
click at [312, 237] on p "So the activity that I will be using is two truths and a lie. I will students i…" at bounding box center [422, 225] width 406 height 49
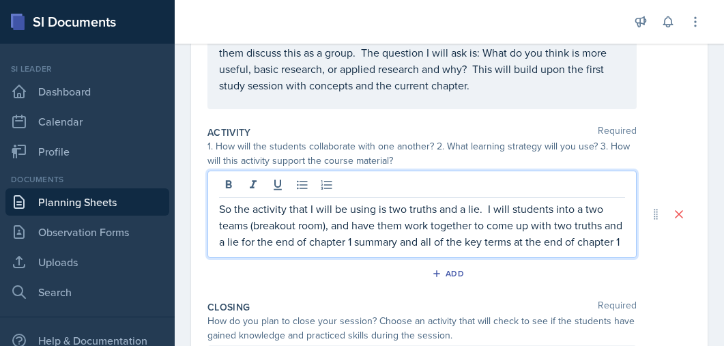
click at [622, 246] on p "So the activity that I will be using is two truths and a lie. I will students i…" at bounding box center [422, 225] width 406 height 49
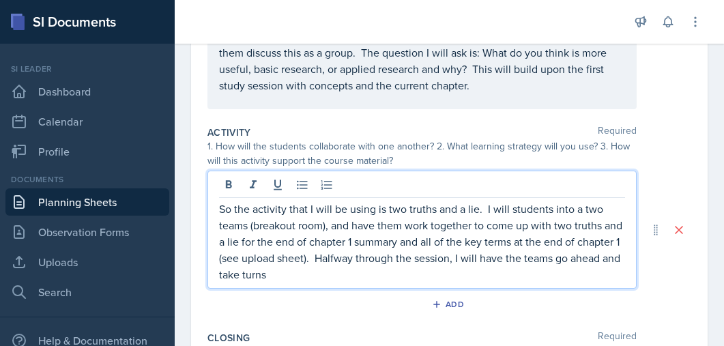
click at [360, 259] on p "So the activity that I will be using is two truths and a lie. I will students i…" at bounding box center [422, 242] width 406 height 82
click at [407, 269] on p "So the activity that I will be using is two truths and a lie. I will students i…" at bounding box center [422, 242] width 406 height 82
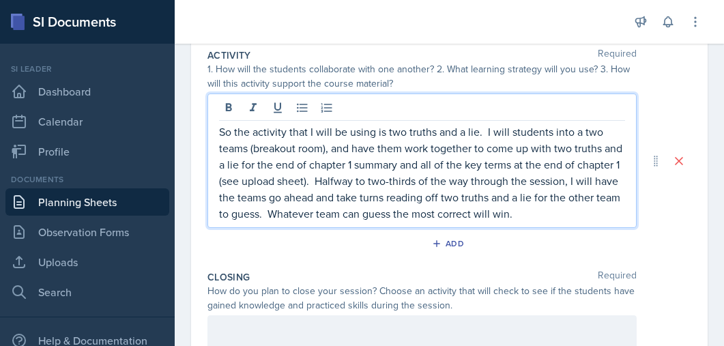
scroll to position [308, 0]
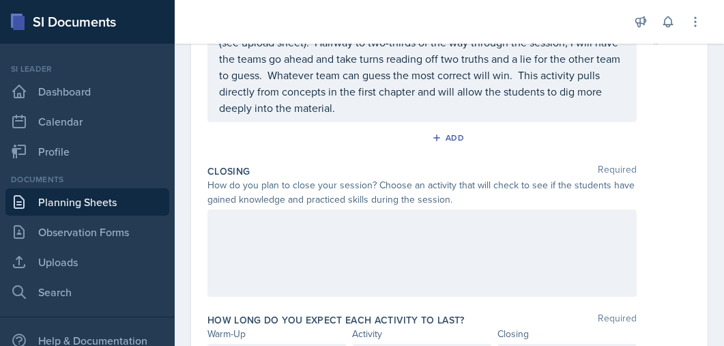
click at [342, 236] on div at bounding box center [421, 252] width 429 height 87
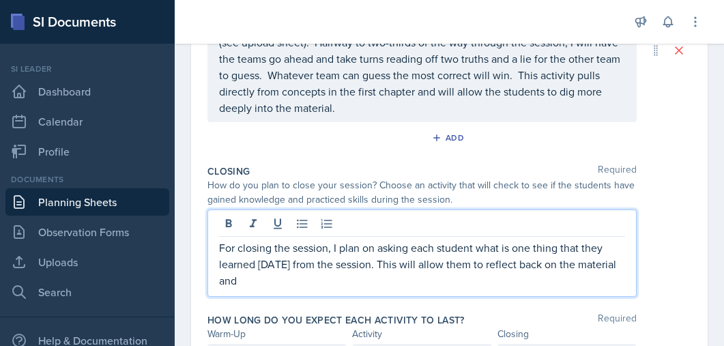
click at [527, 244] on p "For closing the session, I plan on asking each student what is one thing that t…" at bounding box center [422, 263] width 406 height 49
click at [530, 249] on p "For closing the session, I plan on asking each student what is one thing that t…" at bounding box center [422, 263] width 406 height 49
click at [593, 248] on p "For closing the session, I plan on asking each student what is one to two thing…" at bounding box center [422, 263] width 406 height 49
click at [586, 251] on p "For closing the session, I plan on asking each student what is one to two thing…" at bounding box center [422, 263] width 406 height 49
click at [592, 251] on p "For closing the session, I plan on asking each student what is one to two thing…" at bounding box center [422, 263] width 406 height 49
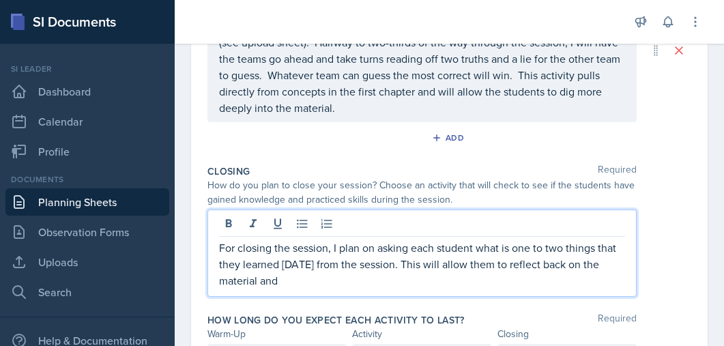
click at [347, 285] on p "For closing the session, I plan on asking each student what is one to two thing…" at bounding box center [422, 263] width 406 height 49
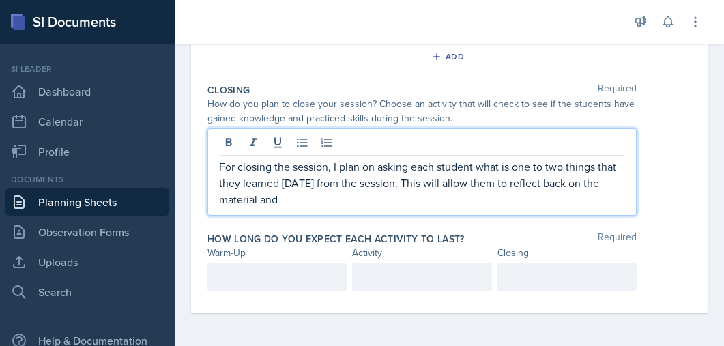
scroll to position [485, 0]
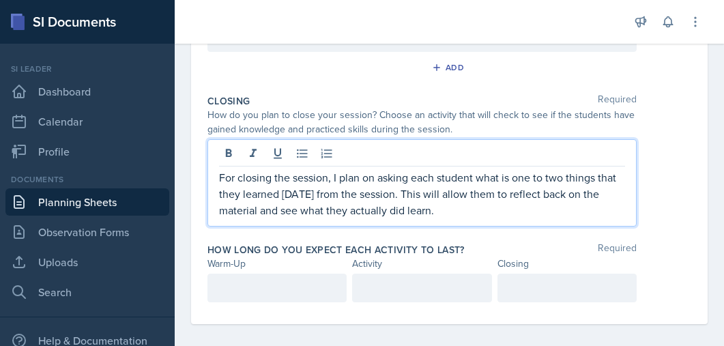
click at [284, 281] on div at bounding box center [276, 288] width 139 height 29
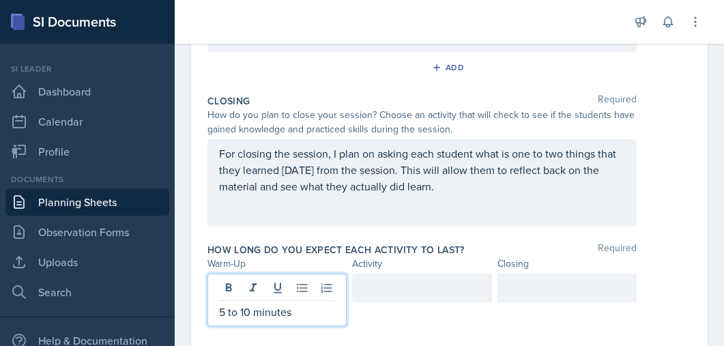
click at [378, 285] on div at bounding box center [421, 288] width 139 height 29
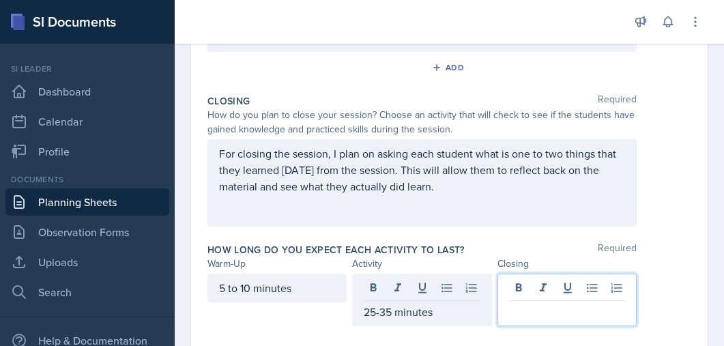
click at [538, 295] on div at bounding box center [566, 300] width 139 height 53
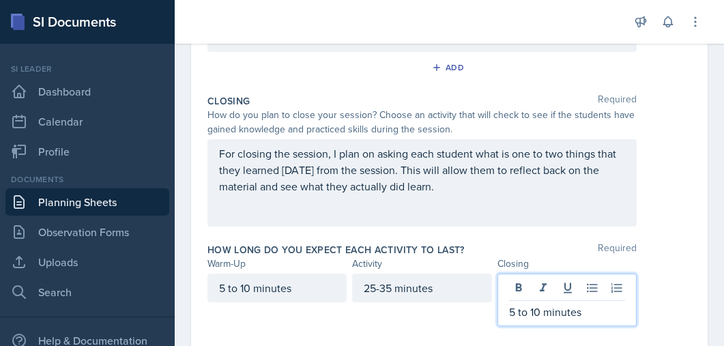
scroll to position [520, 0]
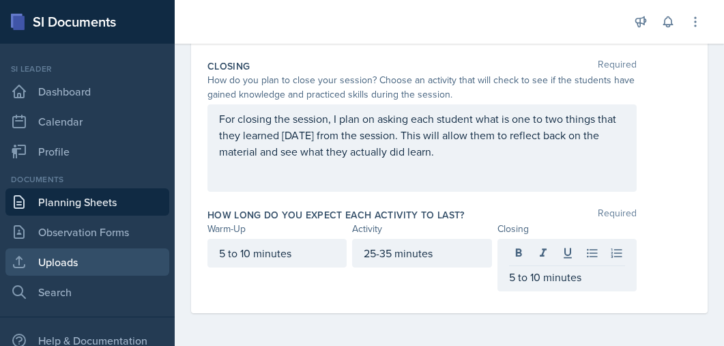
click at [74, 263] on link "Uploads" at bounding box center [87, 261] width 164 height 27
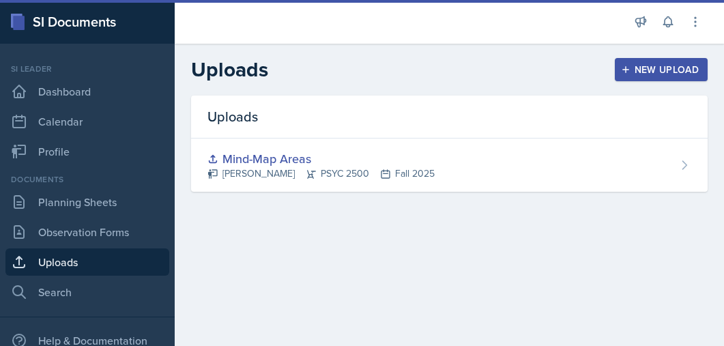
click at [648, 66] on div "New Upload" at bounding box center [662, 69] width 76 height 11
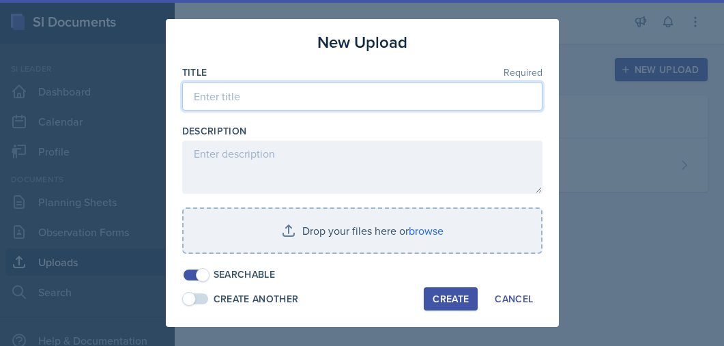
click at [332, 106] on input at bounding box center [362, 96] width 360 height 29
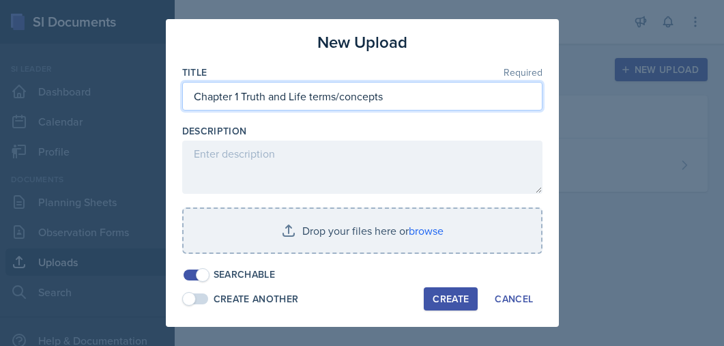
type input "Chapter 1 Truth and Life terms/concepts"
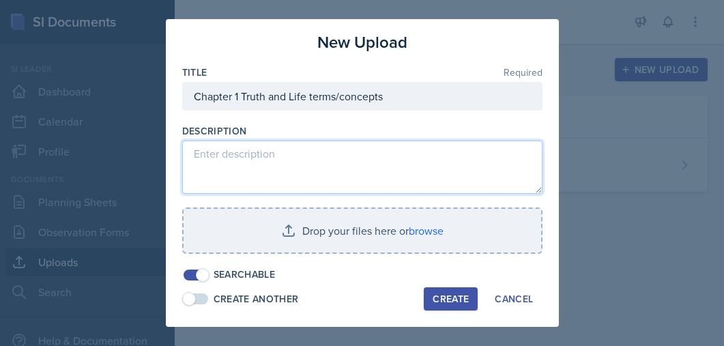
click at [271, 179] on textarea at bounding box center [362, 167] width 360 height 53
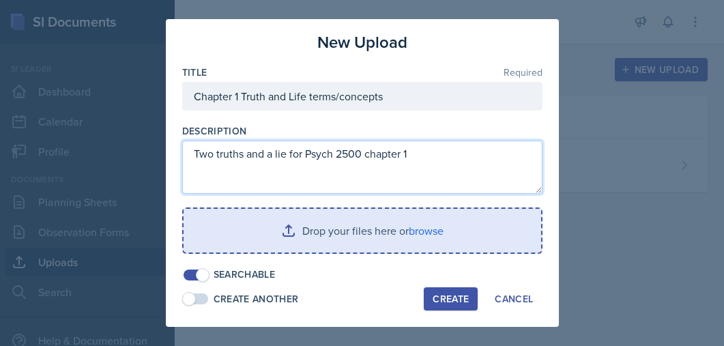
type textarea "Two truths and a lie for Psych 2500 chapter 1"
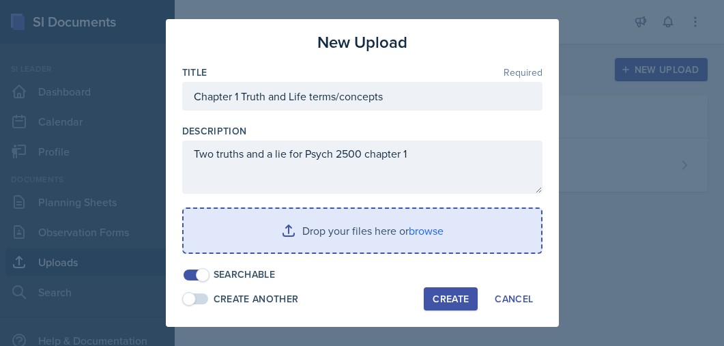
click at [285, 247] on input "file" at bounding box center [362, 231] width 357 height 44
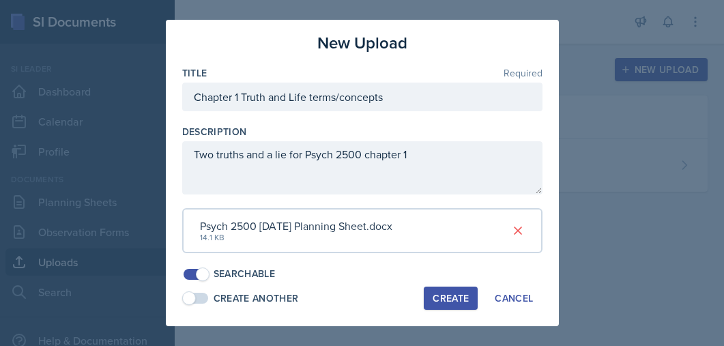
click at [203, 278] on span at bounding box center [203, 274] width 14 height 14
click at [451, 302] on div "Create" at bounding box center [451, 298] width 36 height 11
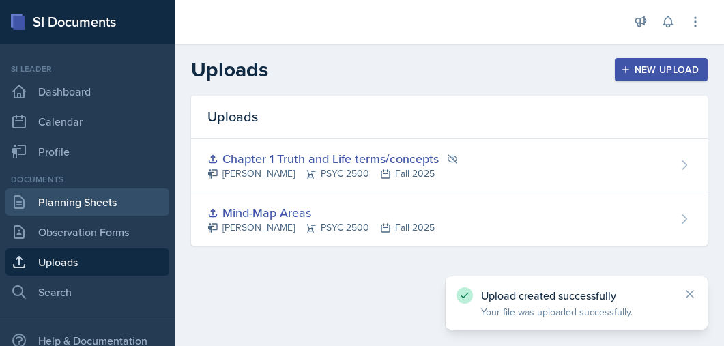
click at [101, 198] on link "Planning Sheets" at bounding box center [87, 201] width 164 height 27
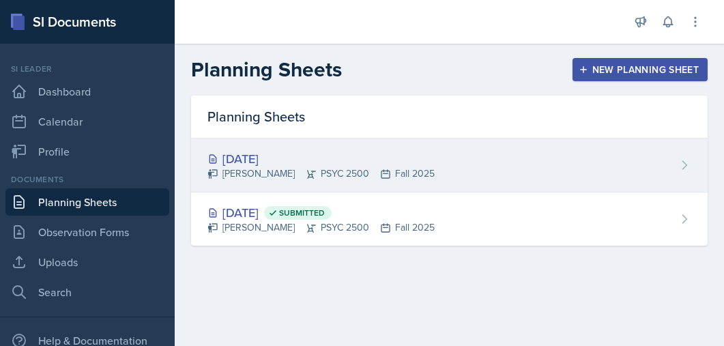
click at [360, 167] on div "[PERSON_NAME] PSYC 2500 Fall 2025" at bounding box center [320, 173] width 227 height 14
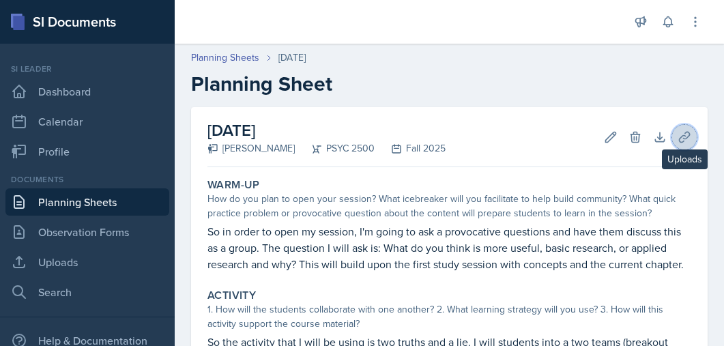
click at [682, 134] on icon at bounding box center [684, 137] width 14 height 14
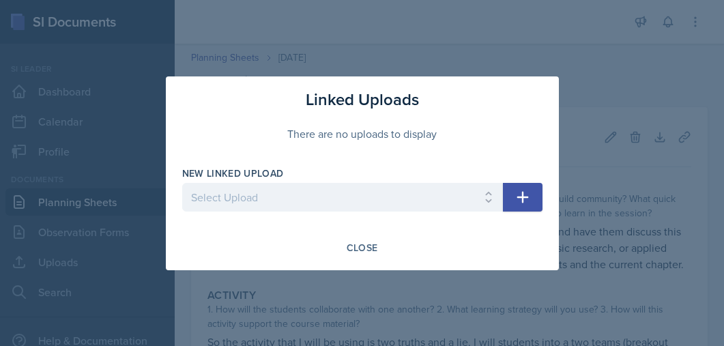
click at [247, 213] on div at bounding box center [342, 218] width 321 height 14
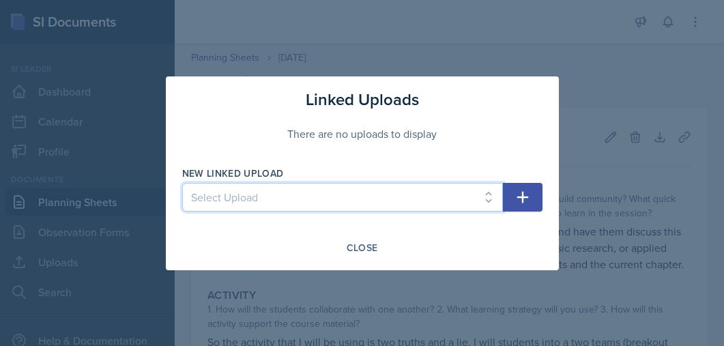
select select "c791f9cf-90da-4ec4-bf10-abaa6a263976"
click option "Chapter 1 Truth and Life terms/concepts" at bounding box center [0, 0] width 0 height 0
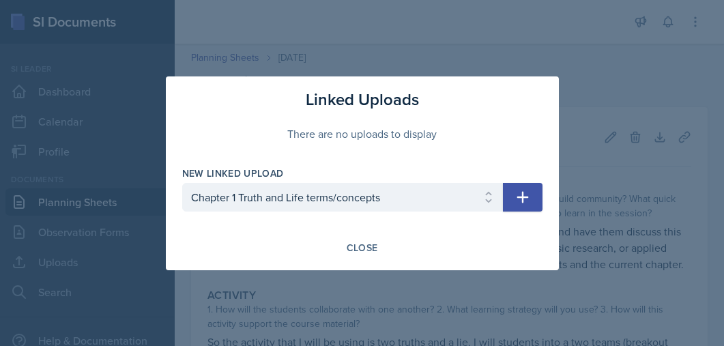
click at [527, 194] on icon "button" at bounding box center [522, 197] width 16 height 16
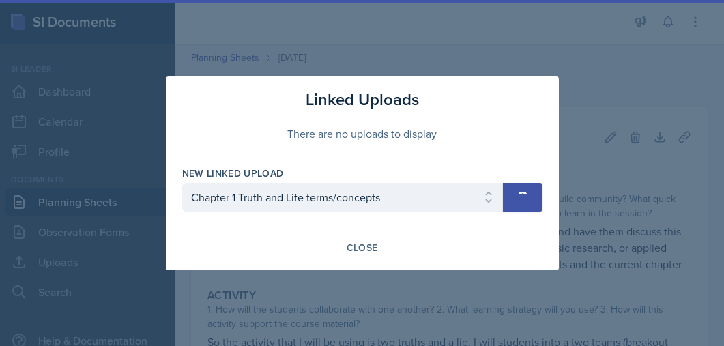
select select
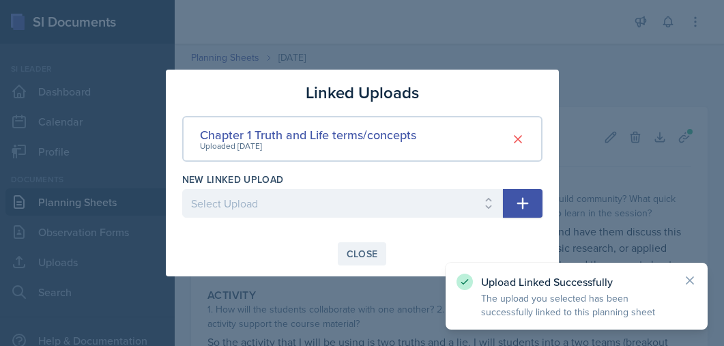
click at [360, 256] on div "Close" at bounding box center [362, 253] width 31 height 11
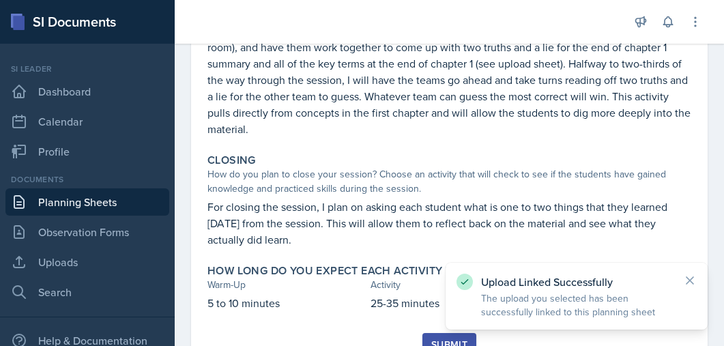
scroll to position [370, 0]
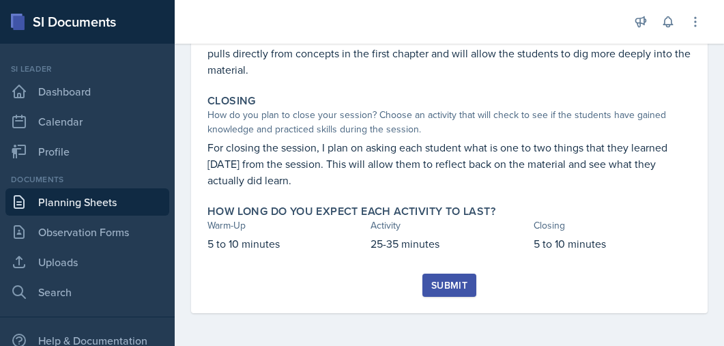
click at [439, 282] on div "Submit" at bounding box center [449, 285] width 36 height 11
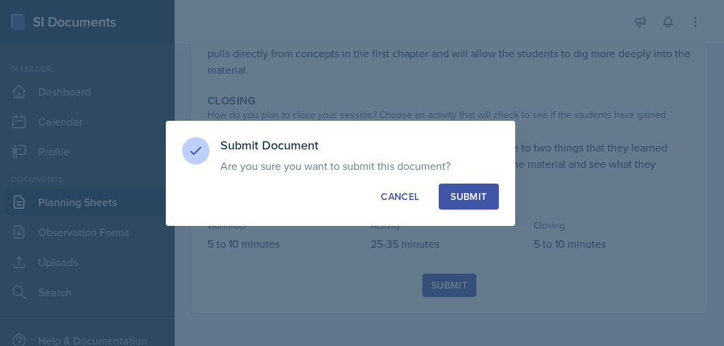
click at [476, 190] on div "Submit" at bounding box center [468, 197] width 36 height 14
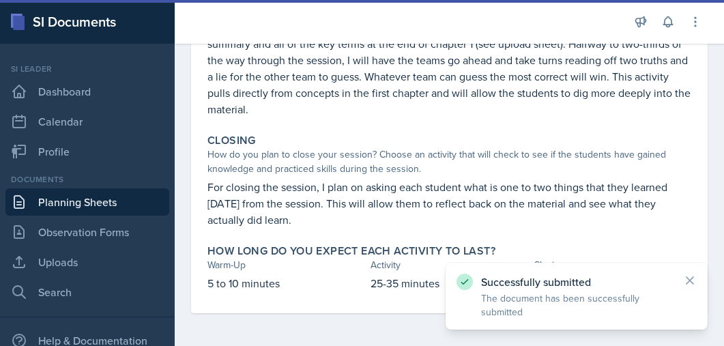
scroll to position [323, 0]
